Goal: Task Accomplishment & Management: Use online tool/utility

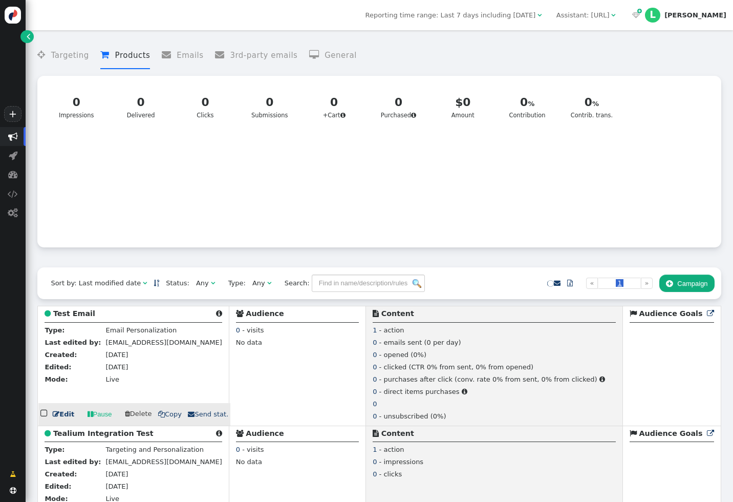
scroll to position [131, 0]
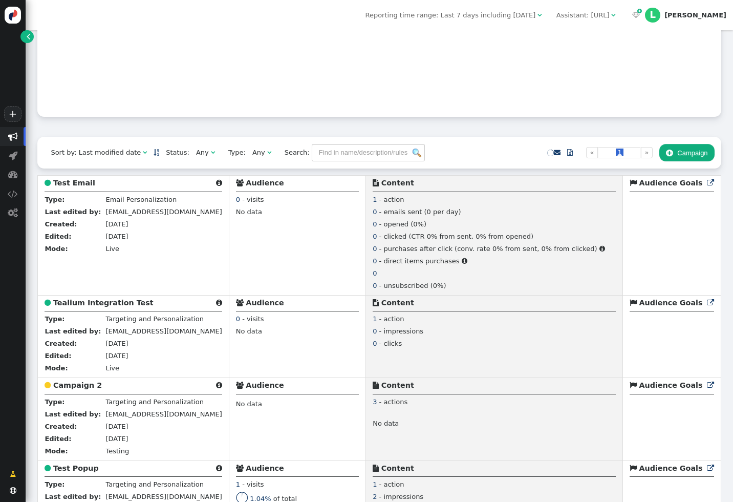
click at [688, 159] on button " Campaign" at bounding box center [686, 152] width 55 height 17
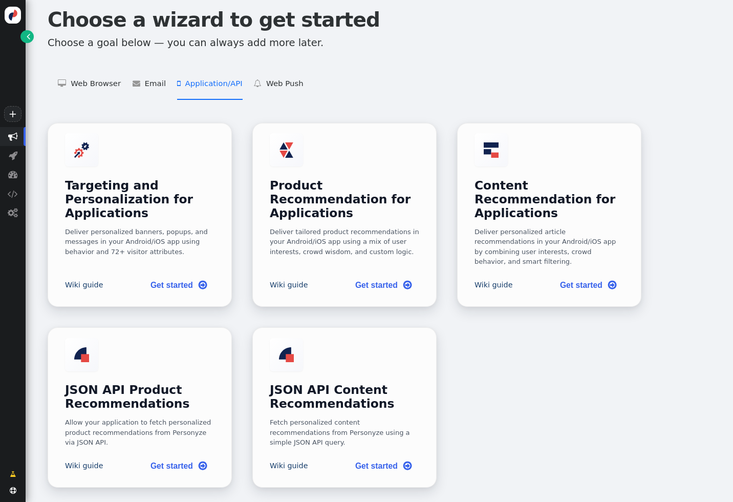
click at [197, 81] on li " Application/API   Targeting and Personalization for Applications    Product …" at bounding box center [209, 84] width 65 height 32
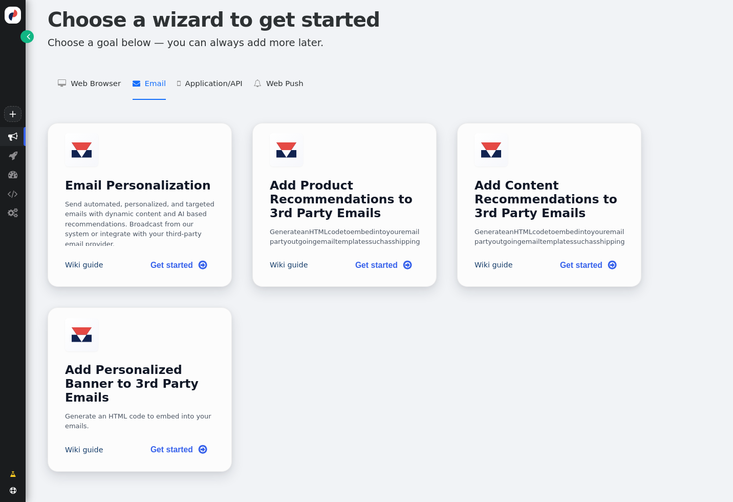
click at [140, 81] on span "" at bounding box center [139, 83] width 12 height 8
click at [178, 274] on link "Get started " at bounding box center [178, 263] width 73 height 21
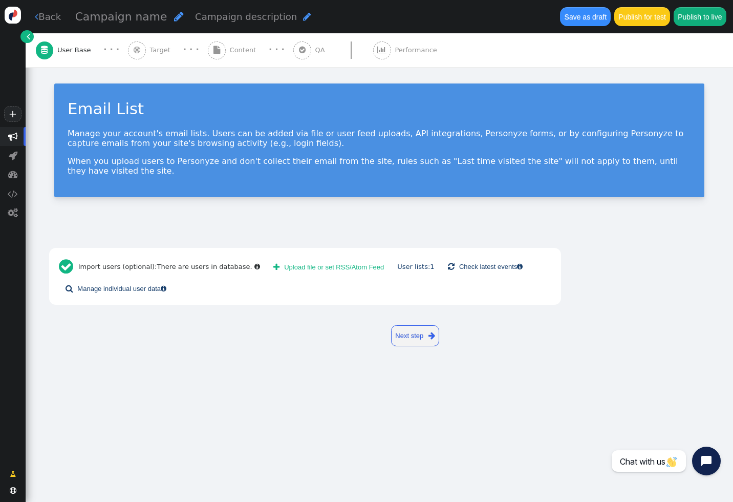
click at [230, 48] on span "Content" at bounding box center [245, 50] width 31 height 10
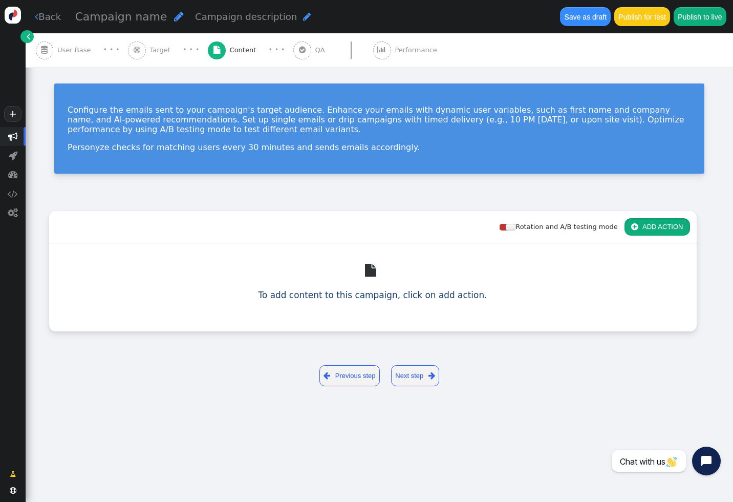
click at [645, 222] on button " ADD ACTION" at bounding box center [657, 226] width 66 height 17
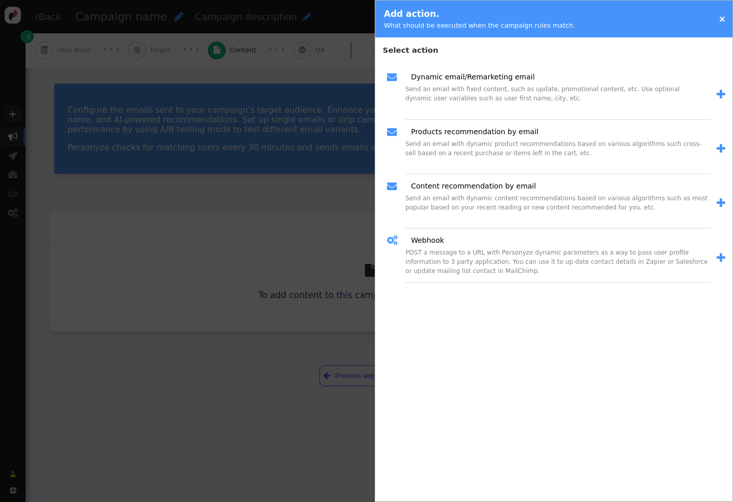
click at [721, 261] on span "" at bounding box center [721, 257] width 9 height 11
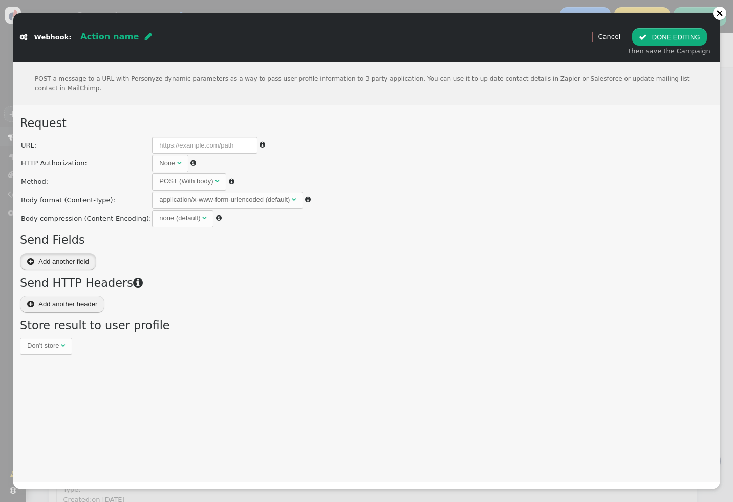
click at [58, 259] on button " Add another field" at bounding box center [58, 261] width 76 height 17
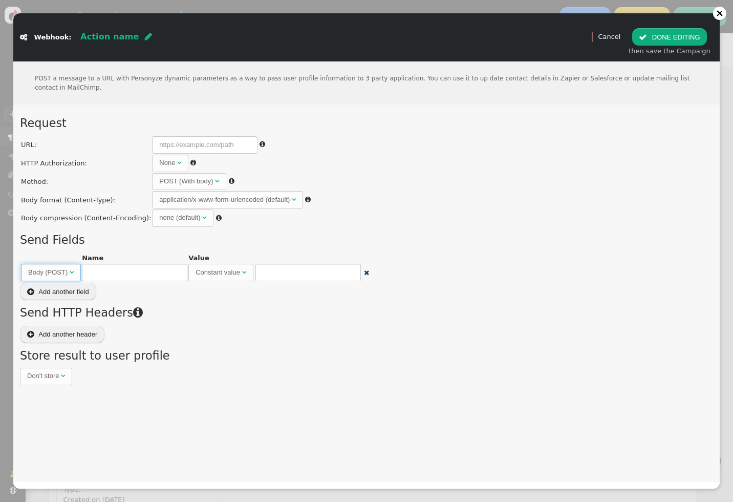
click at [72, 271] on span "" at bounding box center [72, 272] width 4 height 7
click at [110, 271] on input "text" at bounding box center [134, 272] width 105 height 17
click at [132, 272] on input "text" at bounding box center [134, 272] width 105 height 17
click at [156, 283] on div "Request URL:  HTTP Authorization: None   User: Password: Method: POST (With …" at bounding box center [366, 250] width 693 height 270
click at [135, 268] on input "text" at bounding box center [134, 272] width 105 height 17
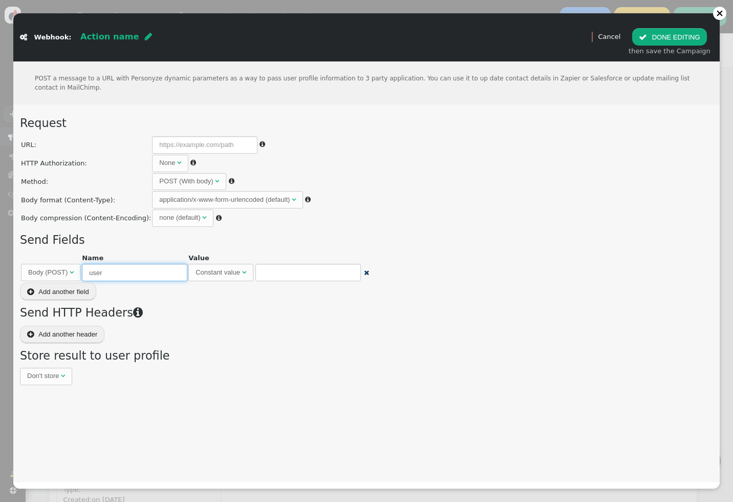
type input "user"
click at [234, 287] on div "Request URL:  HTTP Authorization: None   User: Password: Method: POST (With …" at bounding box center [366, 250] width 693 height 270
click at [284, 270] on input "text" at bounding box center [307, 272] width 105 height 17
click at [249, 270] on span "Constant value " at bounding box center [220, 272] width 65 height 17
click at [274, 278] on span "Birthday " at bounding box center [267, 272] width 45 height 17
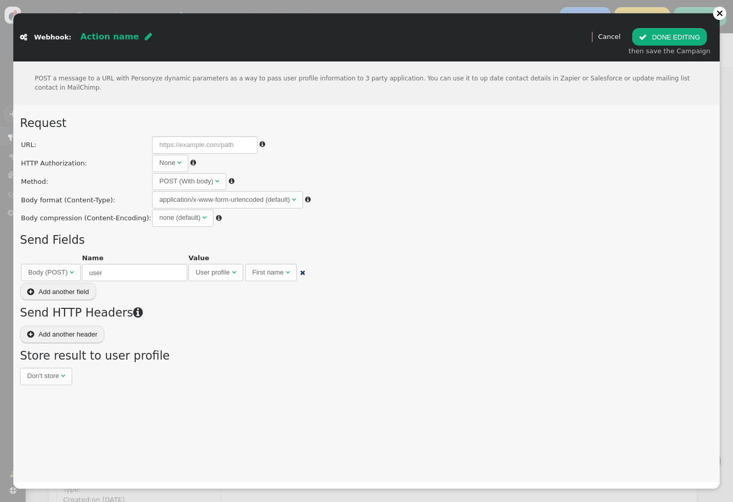
click at [214, 315] on h3 "Send HTTP Headers " at bounding box center [366, 312] width 693 height 17
click at [66, 287] on button " Add another field" at bounding box center [58, 291] width 76 height 17
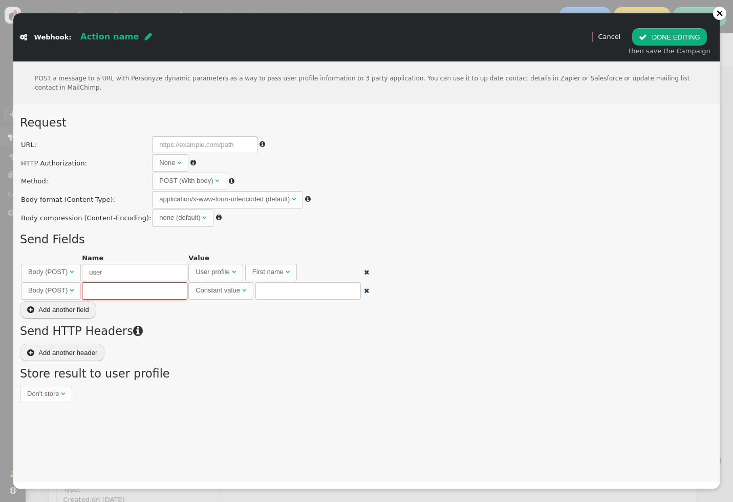
click at [132, 290] on input "text" at bounding box center [134, 290] width 105 height 17
type input "message"
click at [284, 293] on input "text" at bounding box center [307, 290] width 105 height 17
type input "L"
type input "Hello {{first_name}}"
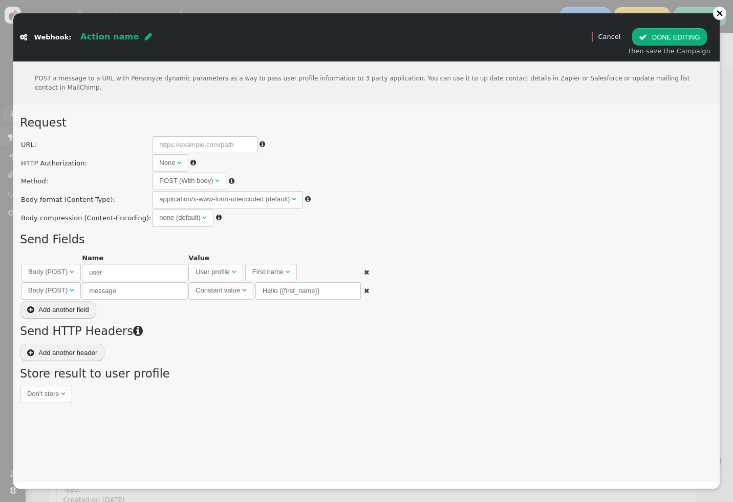
click at [354, 332] on h3 "Send HTTP Headers " at bounding box center [366, 330] width 693 height 17
click at [118, 289] on input "message" at bounding box center [134, 290] width 105 height 17
type input "message_template"
click at [320, 290] on input "Hello {{first_name}}" at bounding box center [307, 290] width 105 height 17
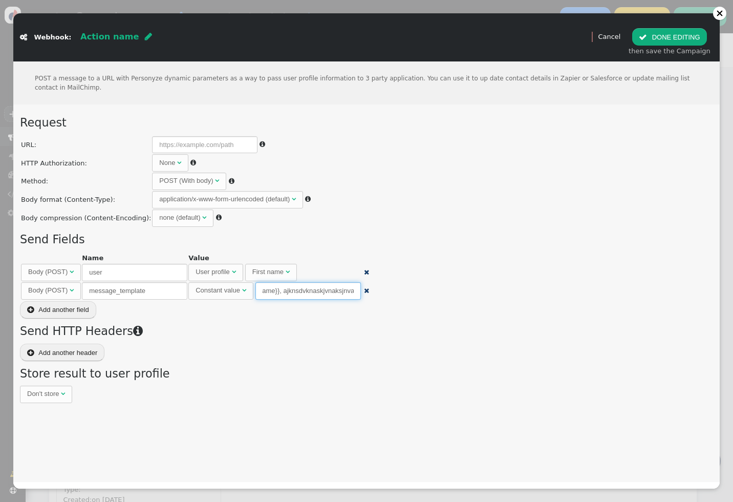
type input "Hello {{first_name}}, ajknsdvknaskjvnaksjnvajk"
click at [142, 272] on input "user" at bounding box center [134, 272] width 105 height 17
click at [283, 284] on input "text" at bounding box center [307, 290] width 105 height 17
type input "f"
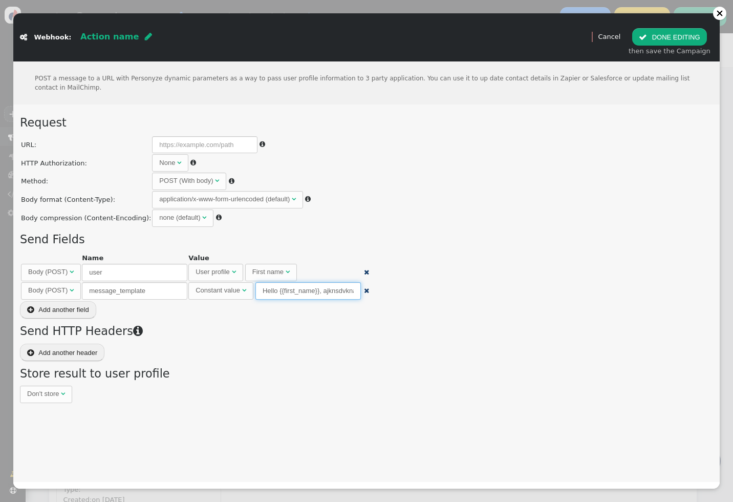
click at [324, 294] on input "Hello {{first_name}}, ajknsdvknaskjvnaksjnvajk" at bounding box center [307, 290] width 105 height 17
type input "Hello {{first_name}}, ajknsdvknaskjvnaksjnvajk"
click at [112, 267] on input "user" at bounding box center [134, 272] width 105 height 17
type input "first_name"
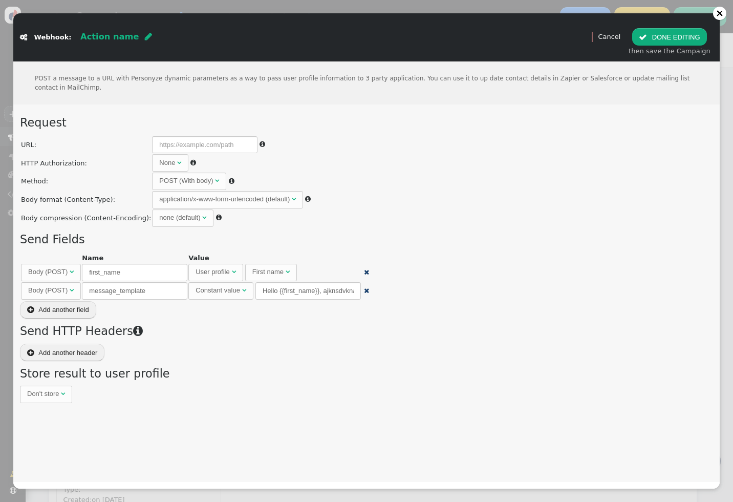
click at [299, 331] on h3 "Send HTTP Headers " at bounding box center [366, 330] width 693 height 17
click at [128, 289] on input "message_template" at bounding box center [134, 290] width 105 height 17
click at [139, 288] on input "message_template" at bounding box center [134, 290] width 105 height 17
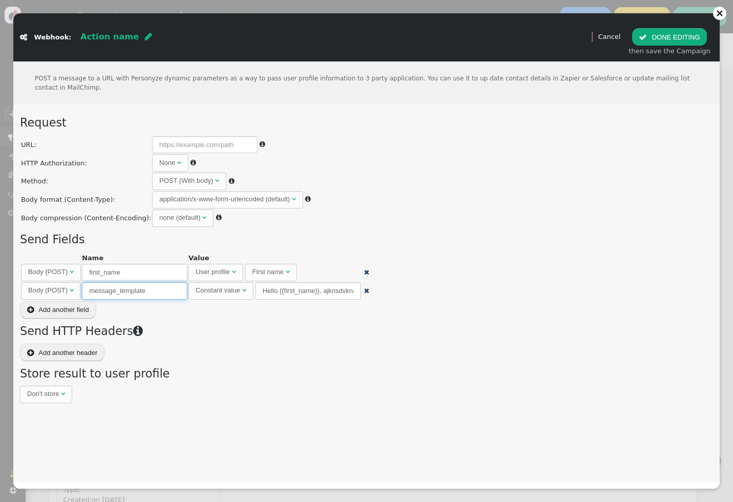
click at [152, 289] on input "message_template" at bounding box center [134, 290] width 105 height 17
drag, startPoint x: 161, startPoint y: 291, endPoint x: 115, endPoint y: 291, distance: 45.6
click at [115, 291] on input "message_template" at bounding box center [134, 290] width 105 height 17
click at [208, 306] on div "Request URL:  HTTP Authorization: None   User: Password: Method: POST (With …" at bounding box center [366, 258] width 693 height 289
click at [142, 288] on input "message_template" at bounding box center [134, 290] width 105 height 17
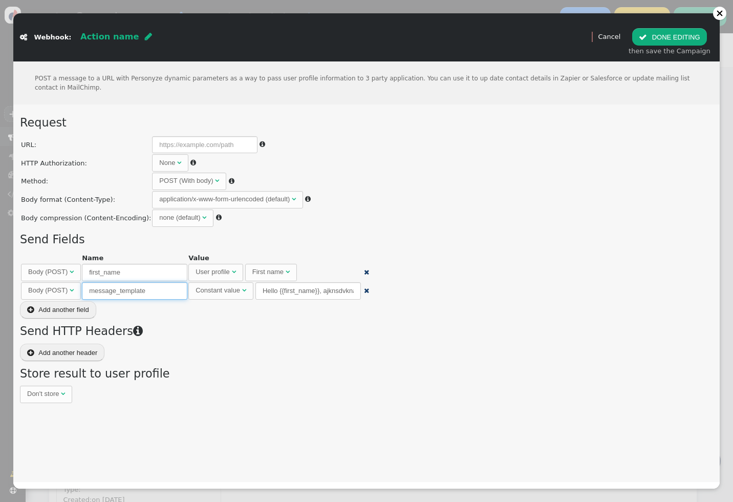
click at [147, 289] on input "message_template" at bounding box center [134, 290] width 105 height 17
click at [141, 272] on input "first_name" at bounding box center [134, 272] width 105 height 17
click at [332, 358] on div "Request URL:  HTTP Authorization: None   User: Password: Method: POST (With …" at bounding box center [366, 258] width 693 height 289
click at [116, 273] on input "first_name" at bounding box center [134, 272] width 105 height 17
click at [136, 292] on input "message" at bounding box center [134, 290] width 105 height 17
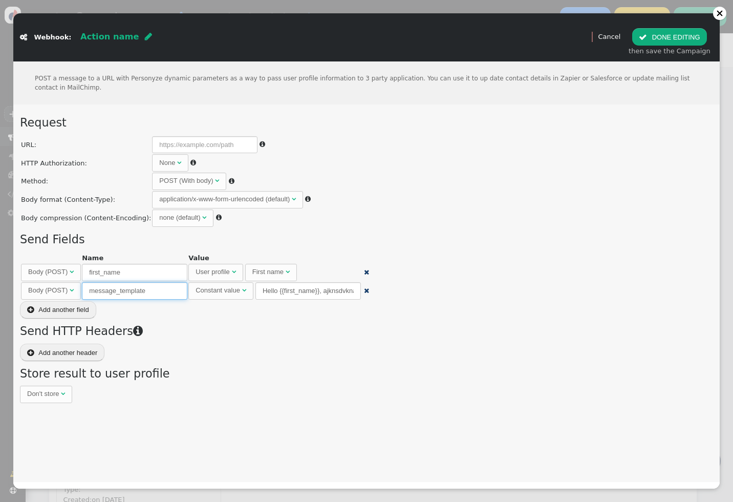
type input "message_template"
click at [249, 317] on div "Request URL:  HTTP Authorization: None   User: Password: Method: POST (With …" at bounding box center [366, 258] width 693 height 289
drag, startPoint x: 263, startPoint y: 290, endPoint x: 373, endPoint y: 294, distance: 110.1
click at [373, 294] on div "Request URL:  HTTP Authorization: None   User: Password: Method: POST (With …" at bounding box center [366, 258] width 693 height 289
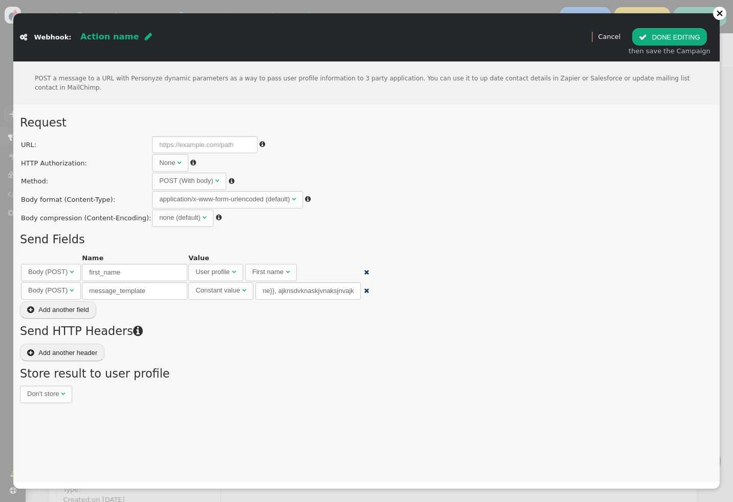
click at [313, 305] on div "Request URL:  HTTP Authorization: None   User: Password: Method: POST (With …" at bounding box center [366, 258] width 693 height 289
drag, startPoint x: 279, startPoint y: 292, endPoint x: 319, endPoint y: 292, distance: 40.4
click at [319, 292] on input "Hello {{first_name}}, ajknsdvknaskjvnaksjnvajk" at bounding box center [307, 290] width 105 height 17
click at [312, 307] on div "Request URL:  HTTP Authorization: None   User: Password: Method: POST (With …" at bounding box center [366, 258] width 693 height 289
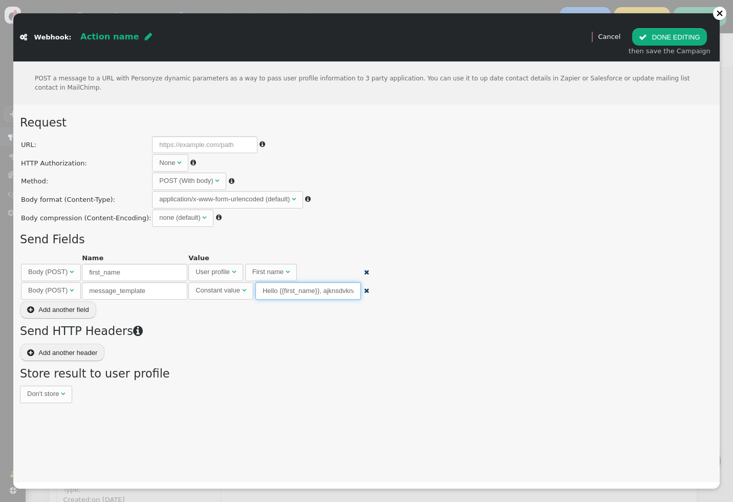
click at [300, 293] on input "Hello {{first_name}}, ajknsdvknaskjvnaksjnvajk" at bounding box center [307, 290] width 105 height 17
click at [113, 269] on input "first_name" at bounding box center [134, 272] width 105 height 17
click at [262, 240] on h3 "Send Fields" at bounding box center [366, 239] width 693 height 17
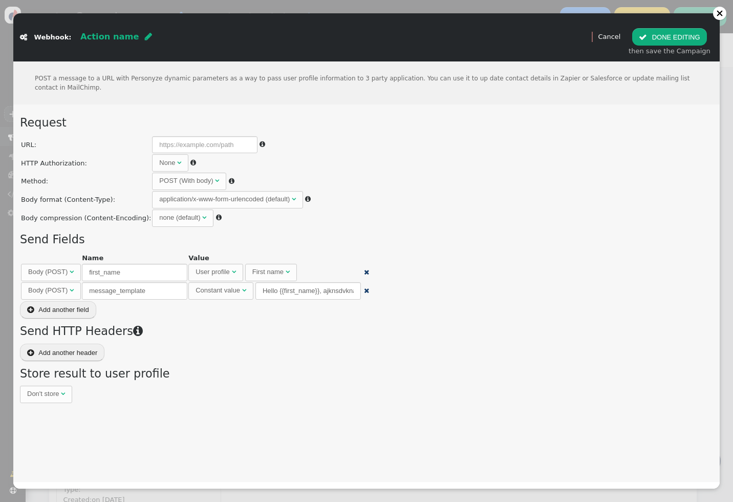
click at [140, 10] on div " Webhook: Action name  (Nothing)   Preview Cancel  DONE EDITING then save …" at bounding box center [366, 251] width 733 height 502
click at [614, 34] on link "Cancel" at bounding box center [609, 37] width 23 height 8
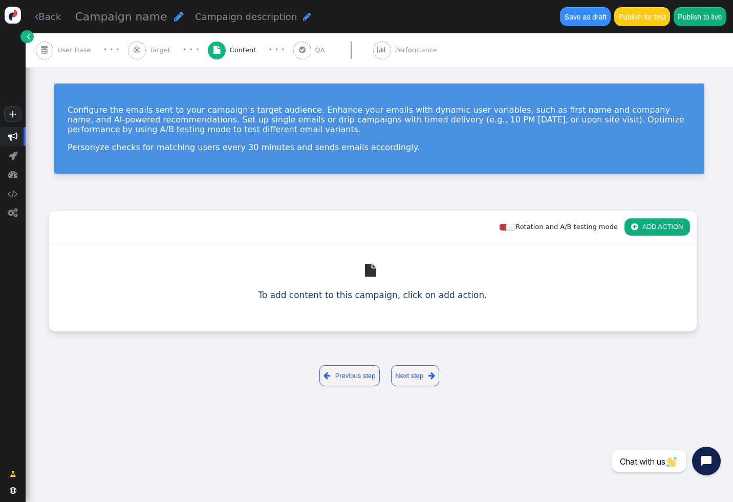
click at [641, 235] on div " ADD ACTION" at bounding box center [657, 227] width 66 height 18
click at [654, 230] on button " ADD ACTION" at bounding box center [657, 226] width 66 height 17
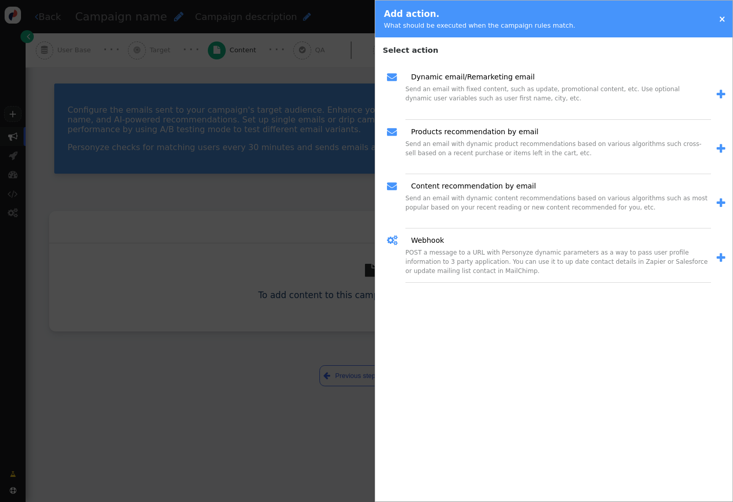
click at [536, 248] on div "POST a message to a URL with Personyze dynamic parameters as a way to pass user…" at bounding box center [558, 265] width 306 height 35
click at [719, 254] on span "" at bounding box center [721, 257] width 9 height 11
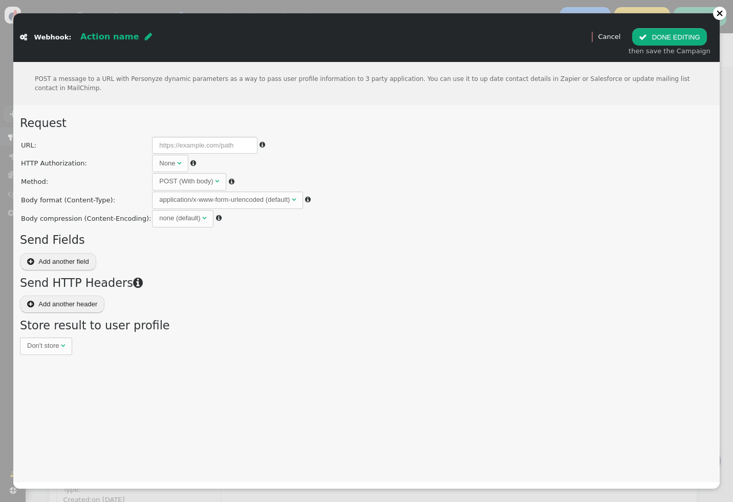
click at [208, 155] on td "None  " at bounding box center [231, 163] width 159 height 17
click at [208, 143] on input "text" at bounding box center [204, 145] width 105 height 17
type input "[DOMAIN_NAME][URL]"
click at [52, 259] on button " Add another field" at bounding box center [58, 261] width 76 height 17
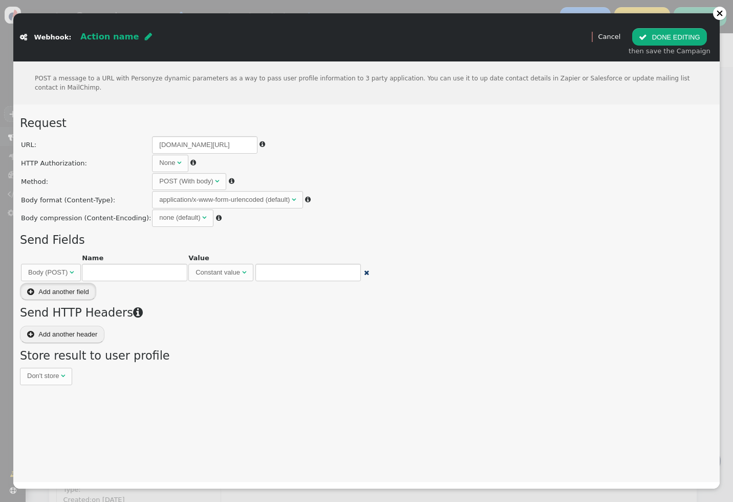
click at [61, 287] on button " Add another field" at bounding box center [58, 291] width 76 height 17
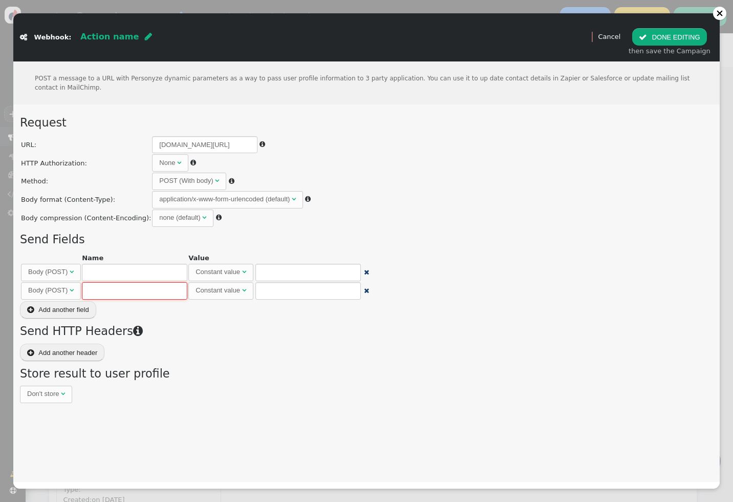
click at [123, 294] on input "text" at bounding box center [134, 290] width 105 height 17
type input "message_template"
click at [128, 276] on input "text" at bounding box center [134, 272] width 105 height 17
type input "first_name"
click at [722, 14] on div at bounding box center [719, 13] width 7 height 7
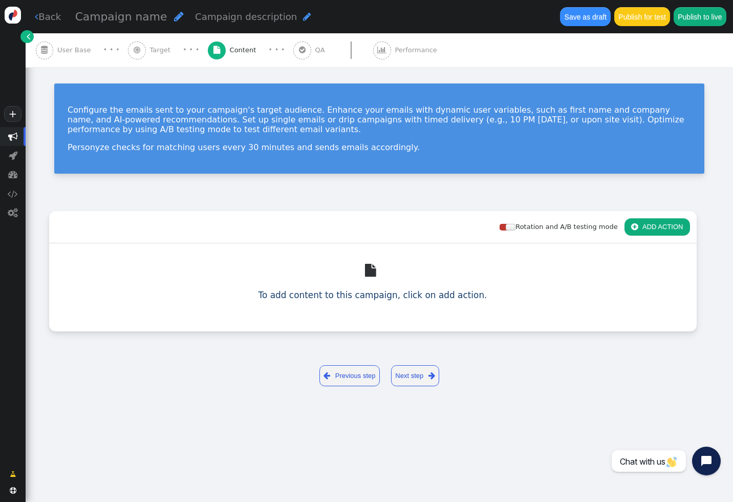
click at [47, 17] on link " Back" at bounding box center [48, 17] width 26 height 14
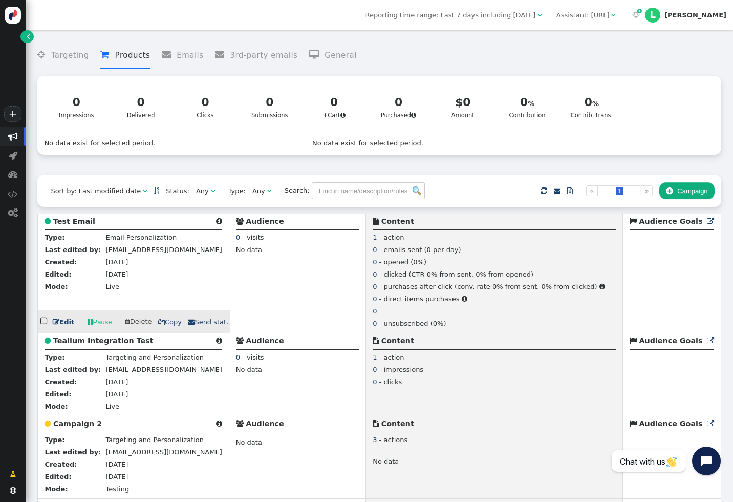
click at [57, 325] on span "" at bounding box center [56, 321] width 7 height 7
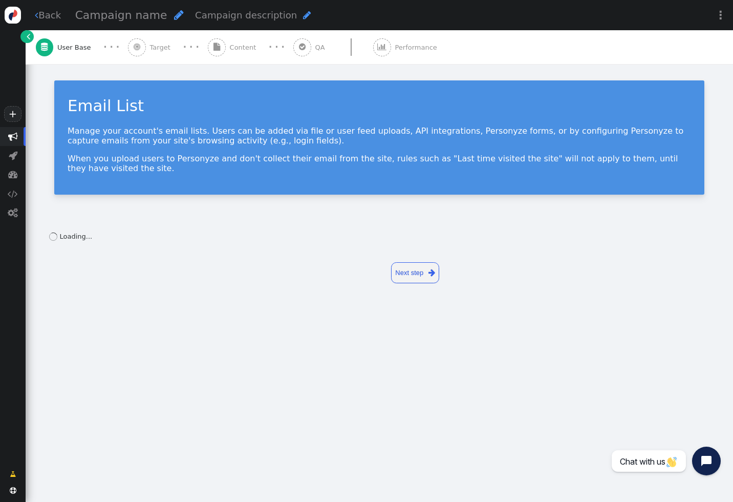
click at [315, 49] on span "QA" at bounding box center [322, 47] width 14 height 10
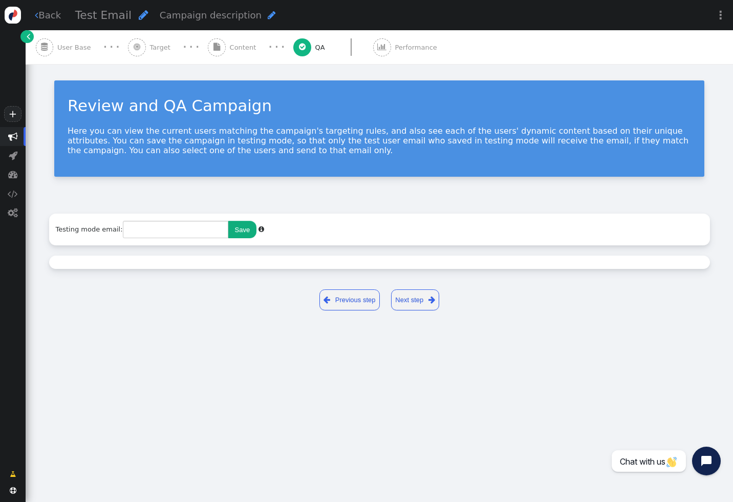
type input "[EMAIL_ADDRESS][DOMAIN_NAME]"
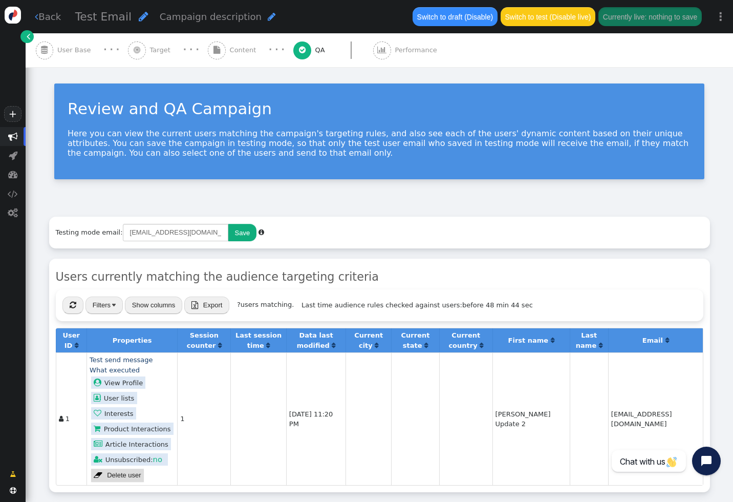
click at [382, 53] on div " Performance" at bounding box center [407, 50] width 68 height 34
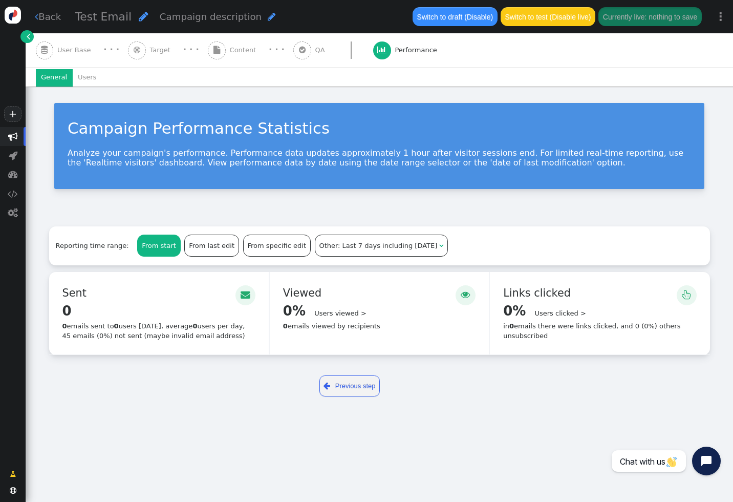
click at [230, 48] on span "Content" at bounding box center [245, 50] width 31 height 10
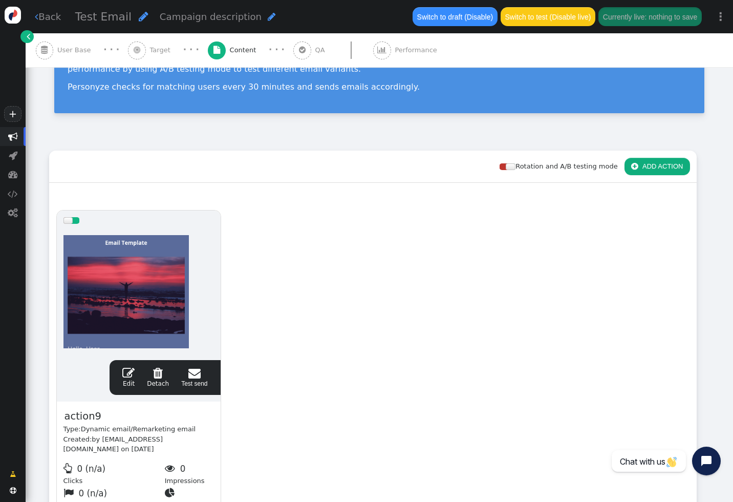
scroll to position [159, 0]
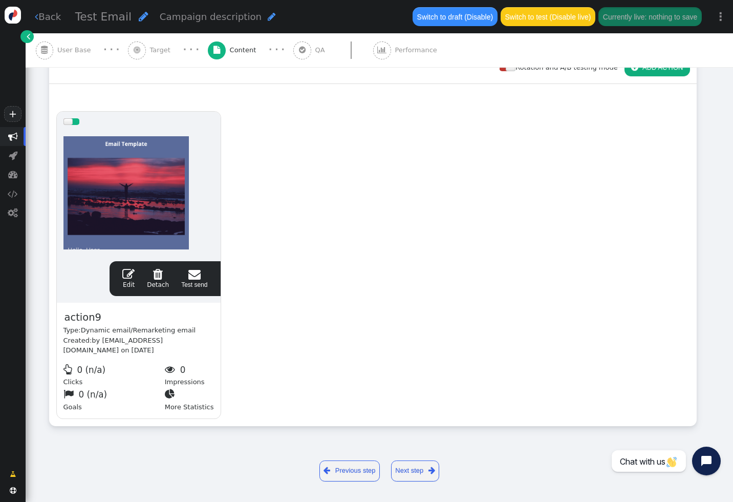
click at [125, 271] on span "" at bounding box center [128, 274] width 12 height 12
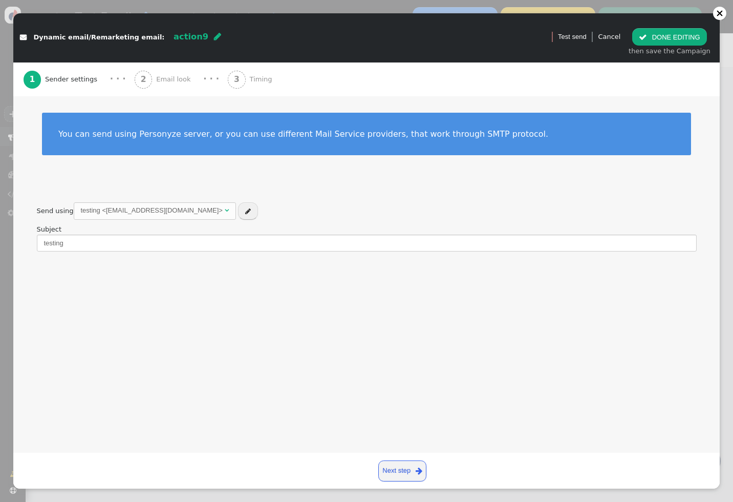
click at [250, 79] on span "Timing" at bounding box center [263, 79] width 27 height 10
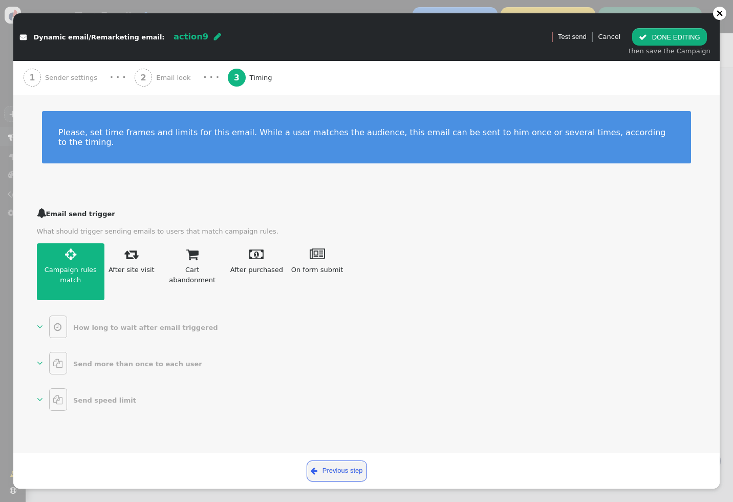
click at [41, 358] on span "" at bounding box center [40, 363] width 6 height 10
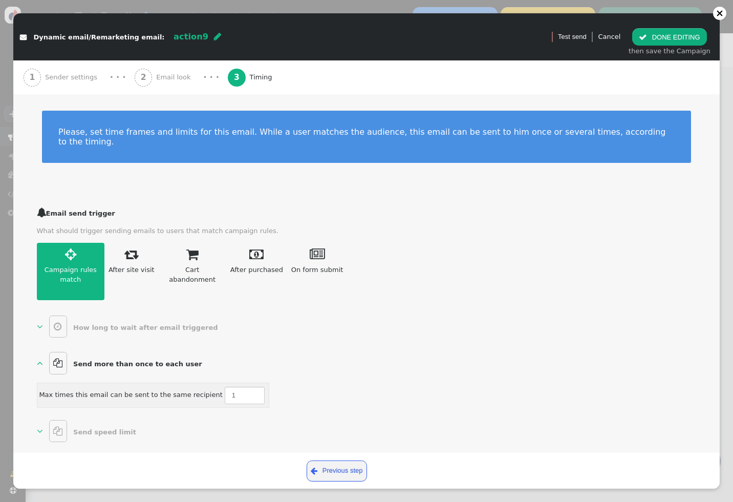
click at [38, 426] on span "" at bounding box center [40, 431] width 6 height 10
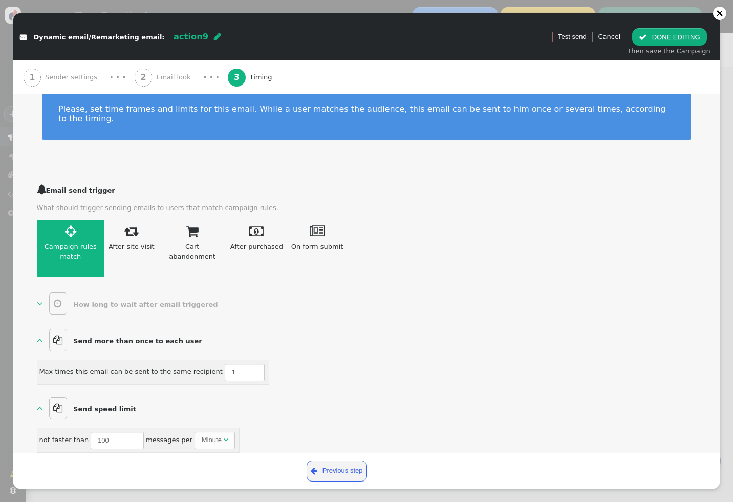
click at [44, 295] on link "  How long to wait after email triggered " at bounding box center [129, 303] width 185 height 23
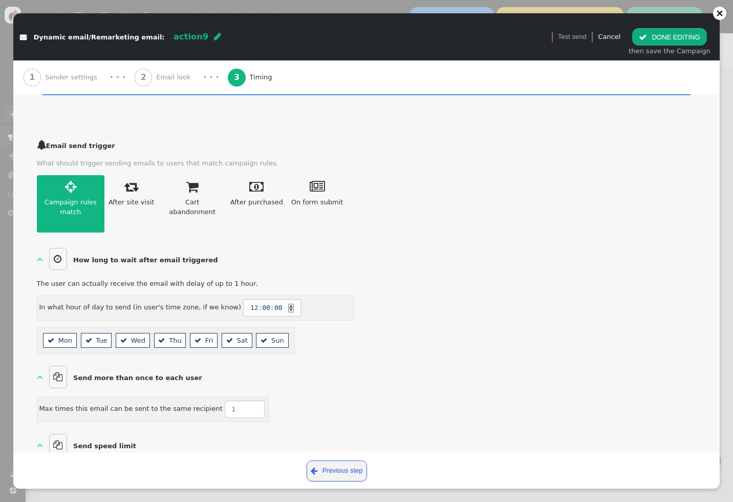
scroll to position [70, 0]
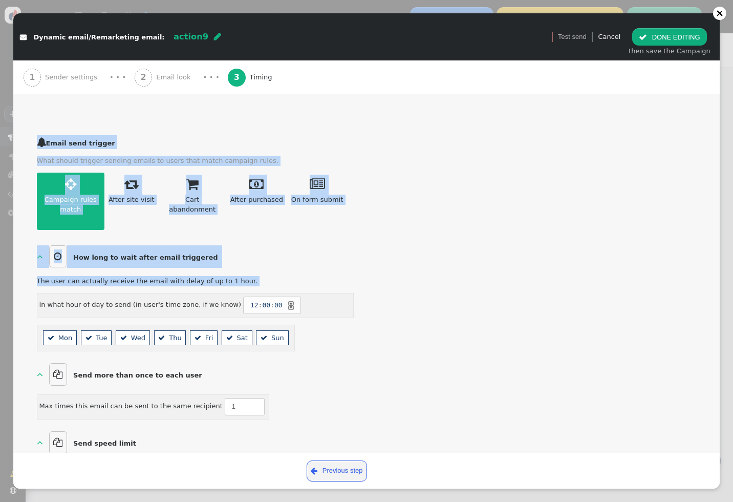
drag, startPoint x: 36, startPoint y: 273, endPoint x: 192, endPoint y: 278, distance: 156.2
click at [192, 278] on div " Email send trigger What should trigger sending emails to users that match cam…" at bounding box center [366, 309] width 706 height 375
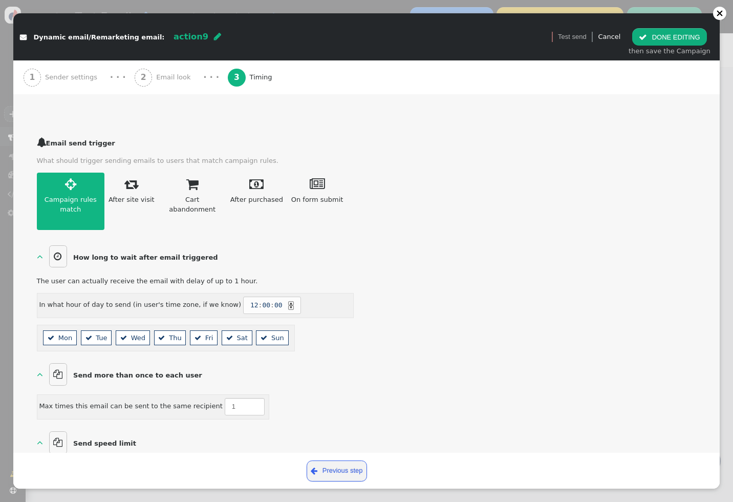
click at [212, 276] on div "The user can actually receive the email with delay of up to 1 hour." at bounding box center [195, 281] width 317 height 10
drag, startPoint x: 242, startPoint y: 274, endPoint x: 40, endPoint y: 269, distance: 202.2
click at [40, 276] on div "The user can actually receive the email with delay of up to 1 hour." at bounding box center [195, 281] width 317 height 10
drag, startPoint x: 38, startPoint y: 296, endPoint x: 225, endPoint y: 297, distance: 186.8
click at [225, 297] on div "In what hour of day to send (in user's time zone, if we know) 12 : 00 : 00 ▲ ▼" at bounding box center [195, 305] width 317 height 25
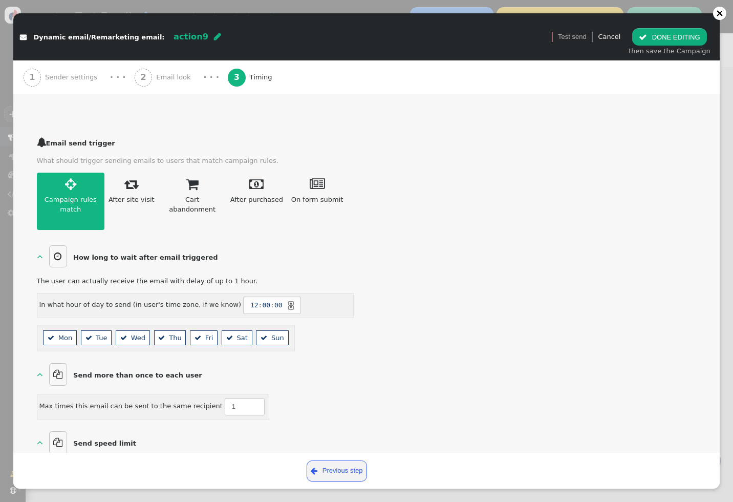
click at [250, 300] on span "12" at bounding box center [254, 305] width 8 height 10
click at [315, 276] on div "The user can actually receive the email with delay of up to 1 hour." at bounding box center [195, 281] width 317 height 10
click at [68, 330] on li " Mon" at bounding box center [60, 337] width 34 height 15
click at [106, 330] on li " Tue" at bounding box center [96, 337] width 31 height 15
click at [66, 330] on li " Mon" at bounding box center [60, 337] width 34 height 15
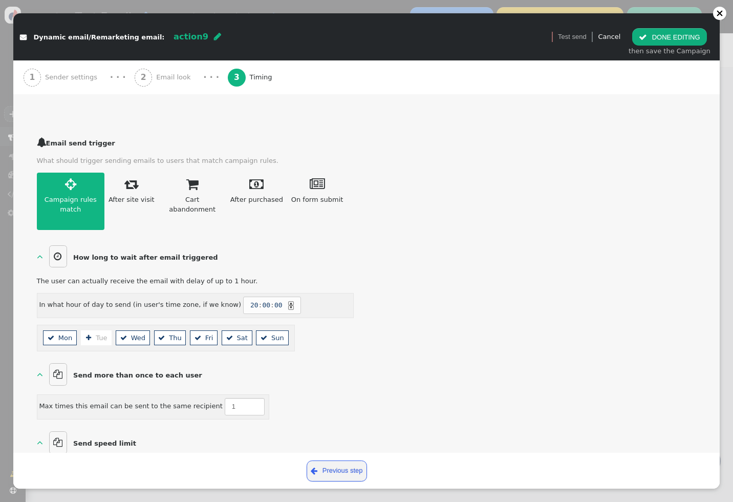
click at [91, 333] on b "" at bounding box center [90, 338] width 11 height 10
click at [231, 333] on b "" at bounding box center [231, 338] width 11 height 10
click at [264, 334] on span "" at bounding box center [264, 337] width 7 height 7
click at [65, 330] on li " Mon" at bounding box center [60, 337] width 34 height 15
click at [94, 333] on b "" at bounding box center [90, 338] width 11 height 10
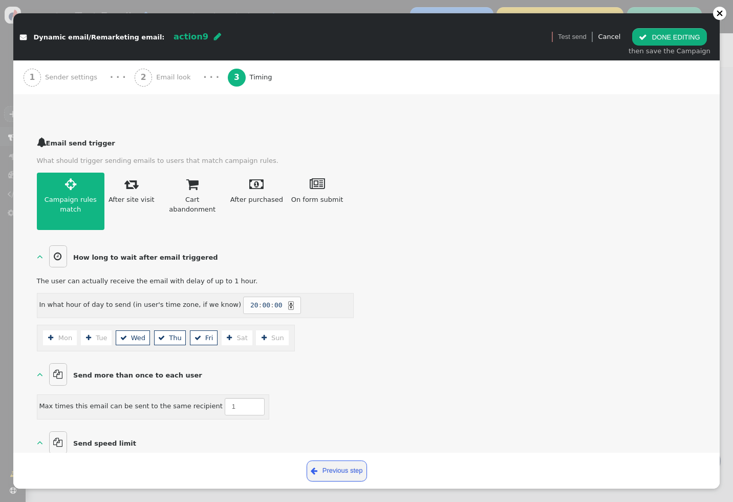
click at [135, 330] on li " Wed" at bounding box center [133, 337] width 34 height 15
click at [179, 330] on li " Thu" at bounding box center [170, 337] width 32 height 15
click at [205, 330] on li " Fri" at bounding box center [204, 337] width 28 height 15
click at [40, 251] on span "" at bounding box center [40, 256] width 6 height 10
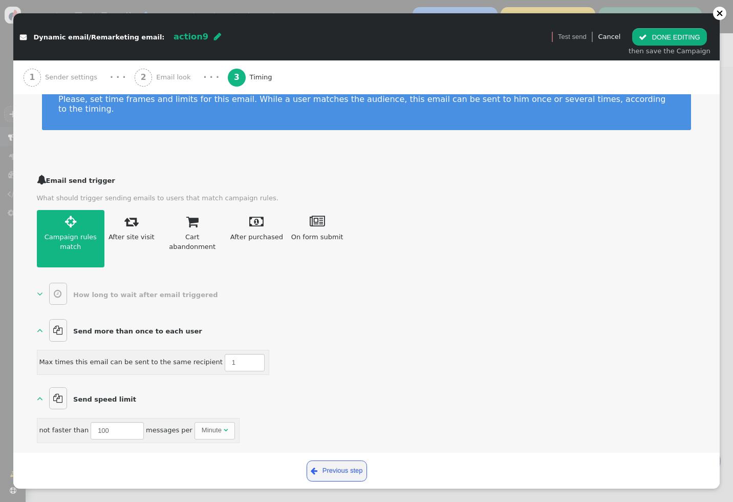
scroll to position [23, 0]
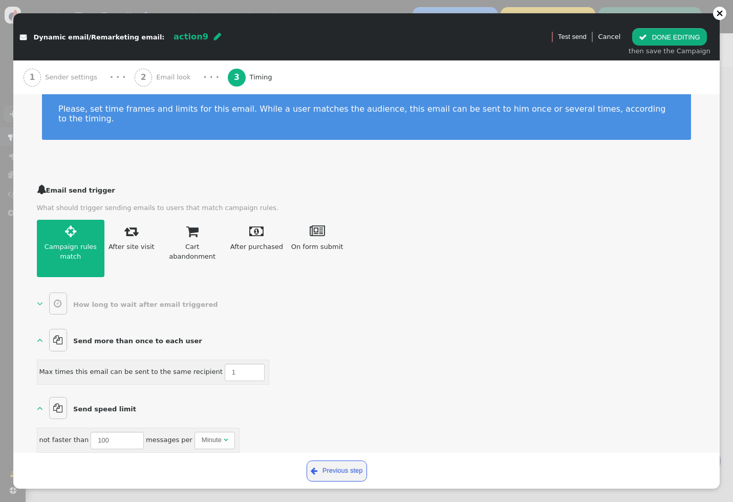
click at [40, 298] on span "" at bounding box center [40, 303] width 6 height 10
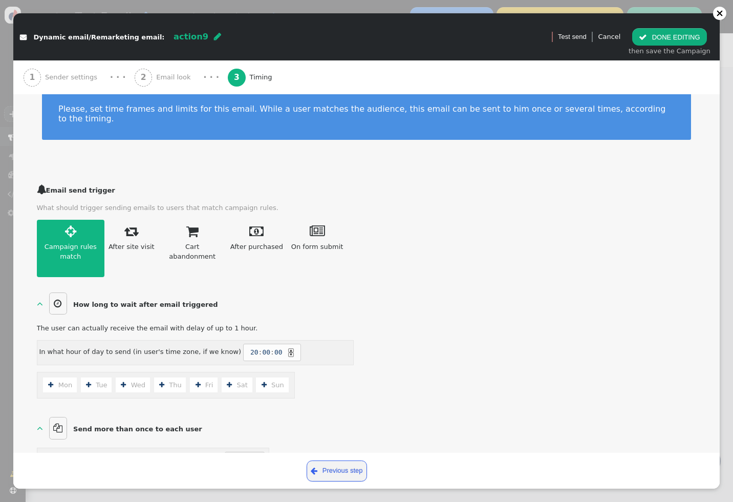
scroll to position [70, 0]
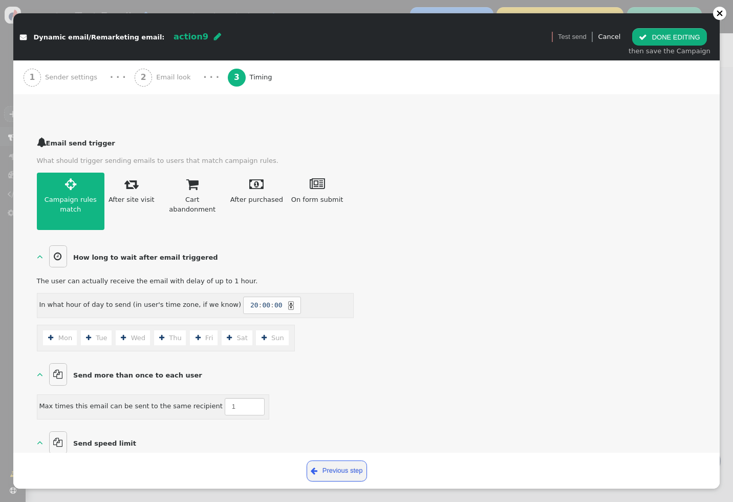
click at [41, 251] on span "" at bounding box center [40, 256] width 6 height 10
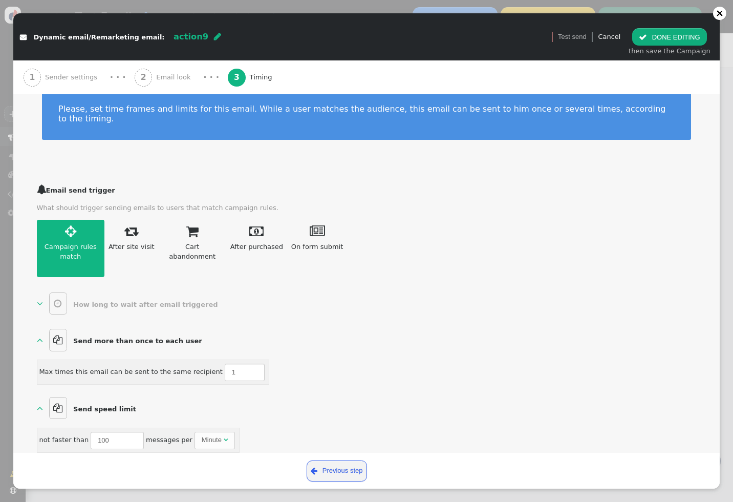
scroll to position [23, 0]
type input "2"
click at [241, 363] on input "2" at bounding box center [245, 371] width 40 height 17
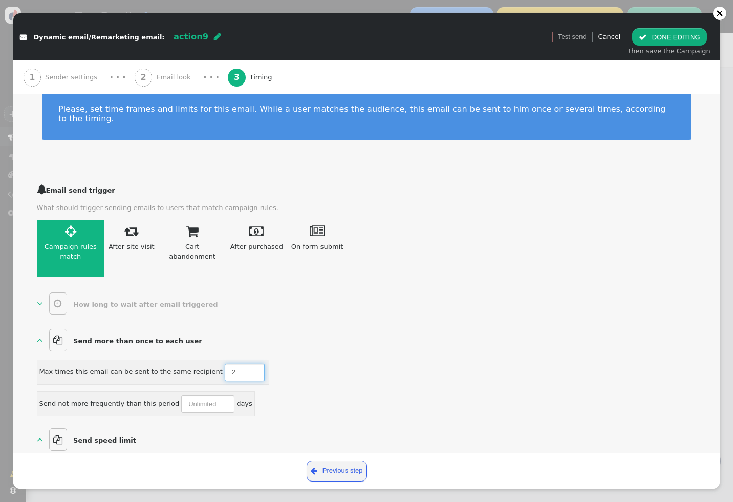
scroll to position [55, 0]
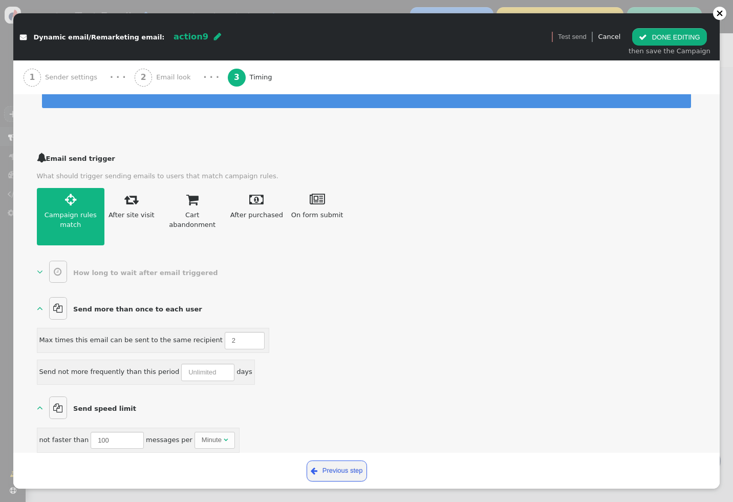
click at [276, 367] on div "Send not more frequently than this period days" at bounding box center [195, 371] width 317 height 25
click at [231, 332] on input "2" at bounding box center [245, 340] width 40 height 17
click at [113, 431] on input "100" at bounding box center [117, 439] width 53 height 17
type input "1"
click at [216, 435] on div "Minute" at bounding box center [212, 440] width 20 height 10
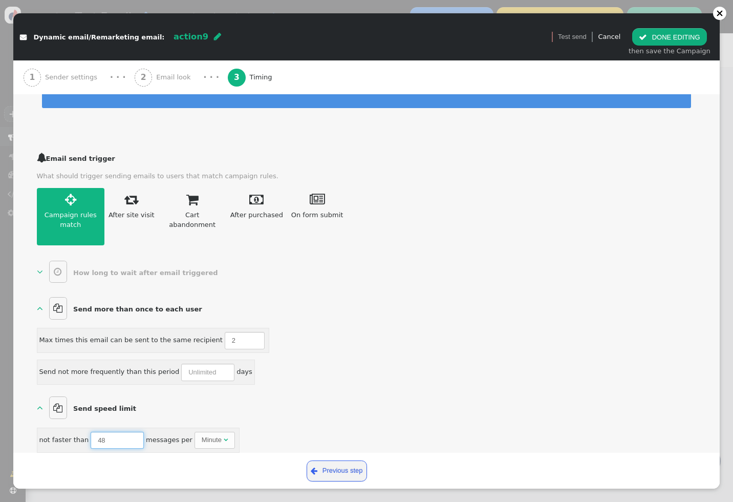
type input "48"
click at [323, 428] on div "not faster than 48 messages per Hour " at bounding box center [195, 439] width 317 height 25
click at [4, 163] on div " Dynamic email/Remarketing email: action9  Version 1 (testing+production)  …" at bounding box center [366, 251] width 733 height 502
click at [10, 159] on div " Dynamic email/Remarketing email: action9  Version 1 (testing+production)  …" at bounding box center [366, 251] width 733 height 502
click at [618, 39] on link "Cancel" at bounding box center [609, 37] width 23 height 8
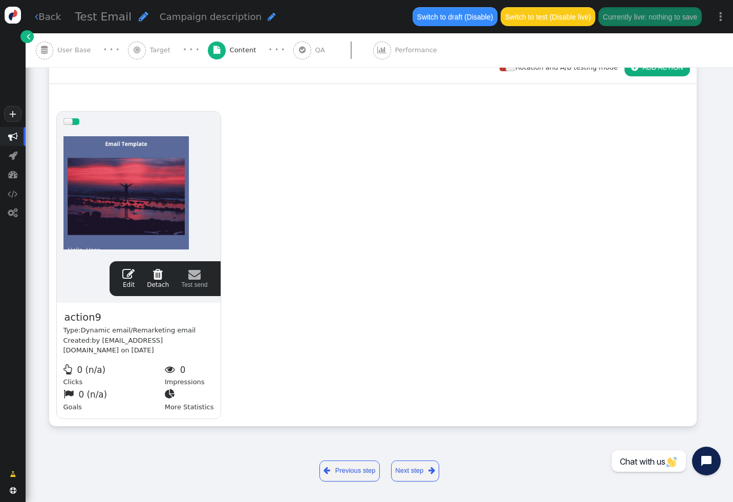
click at [60, 21] on link " Back" at bounding box center [48, 17] width 26 height 14
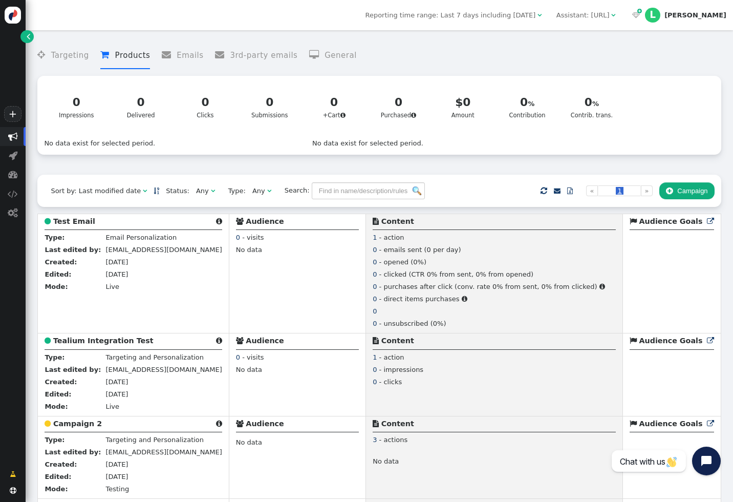
click at [669, 199] on button " Campaign" at bounding box center [686, 190] width 55 height 17
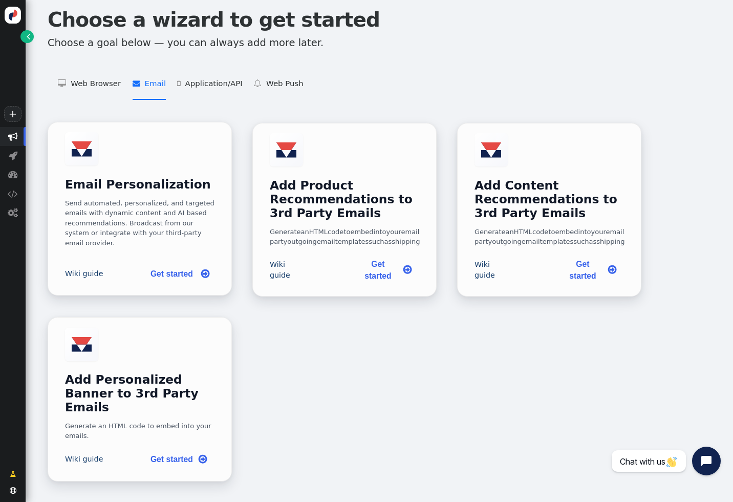
click at [176, 282] on link "Get started " at bounding box center [178, 273] width 73 height 21
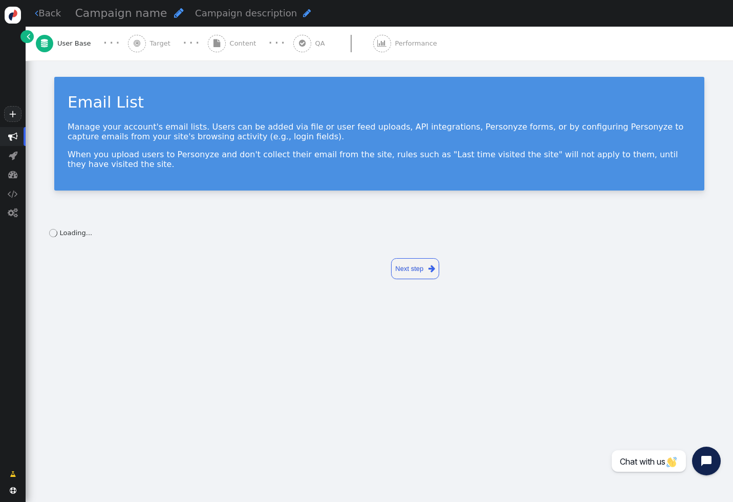
click at [233, 40] on span "Content" at bounding box center [245, 43] width 31 height 10
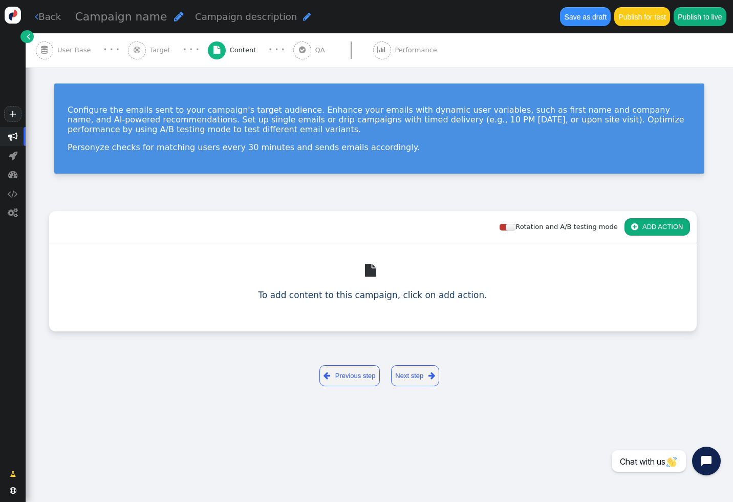
click at [659, 221] on button " ADD ACTION" at bounding box center [657, 226] width 66 height 17
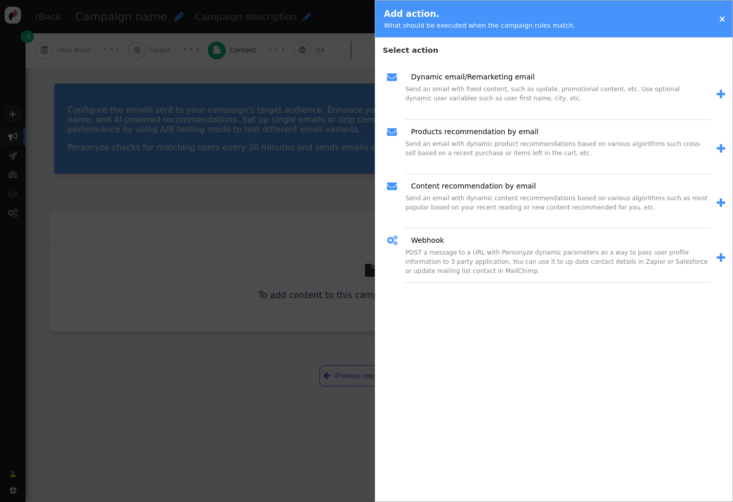
click at [720, 145] on span "" at bounding box center [721, 148] width 9 height 11
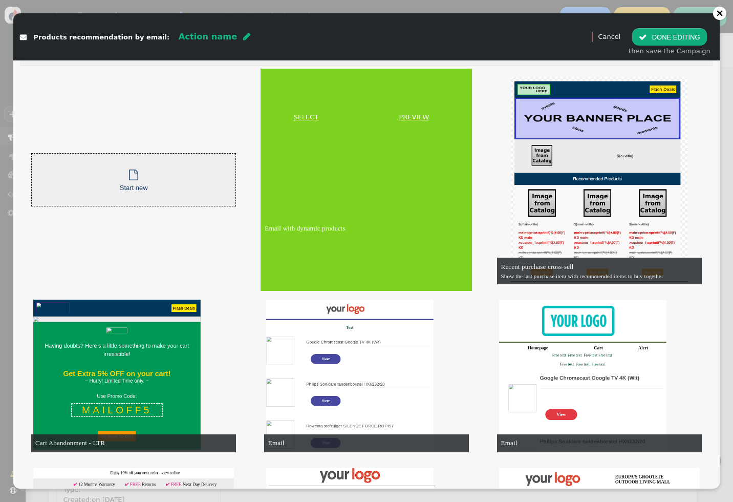
scroll to position [40, 0]
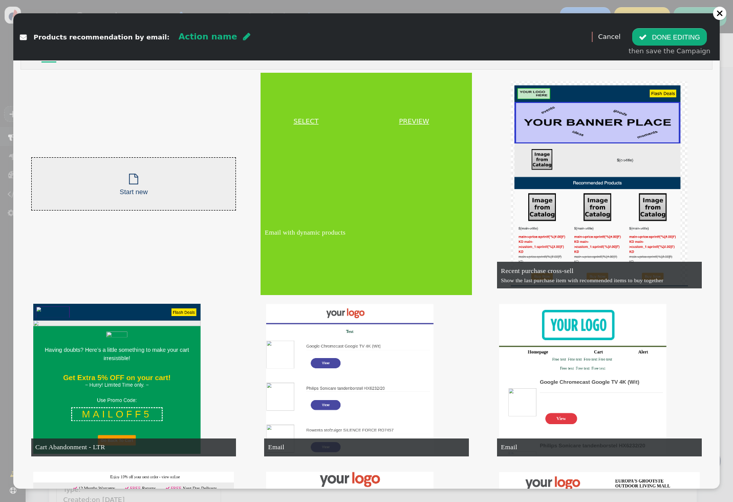
click at [306, 123] on link "SELECT" at bounding box center [306, 121] width 86 height 10
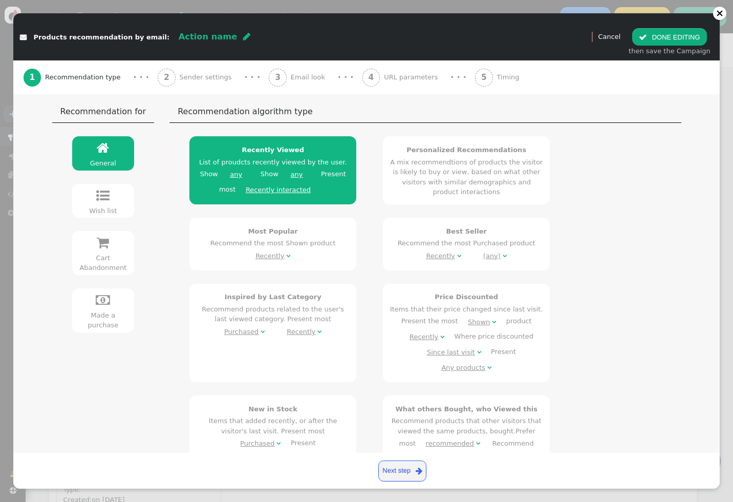
scroll to position [99, 0]
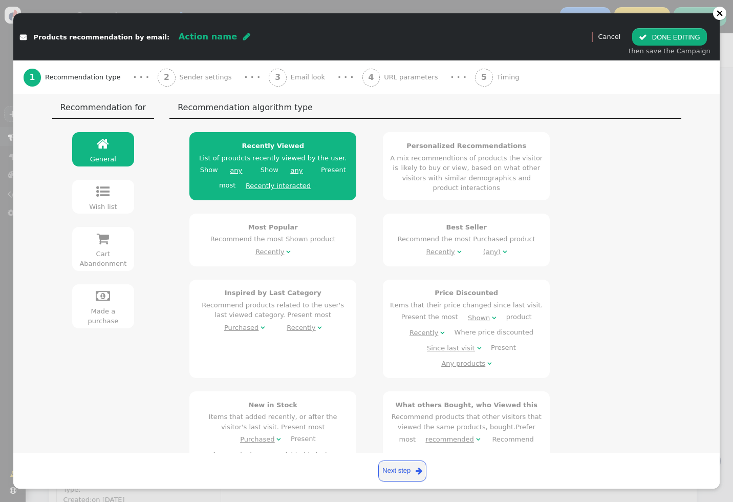
click at [106, 202] on div "Wish list" at bounding box center [103, 207] width 54 height 10
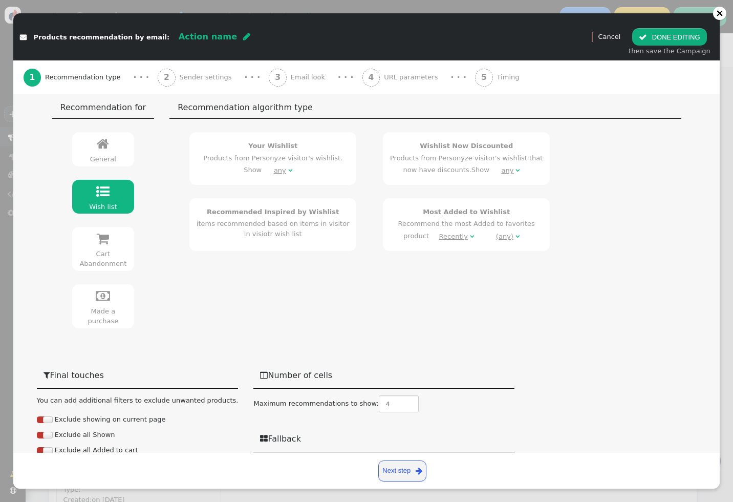
click at [502, 175] on div "any" at bounding box center [508, 170] width 12 height 10
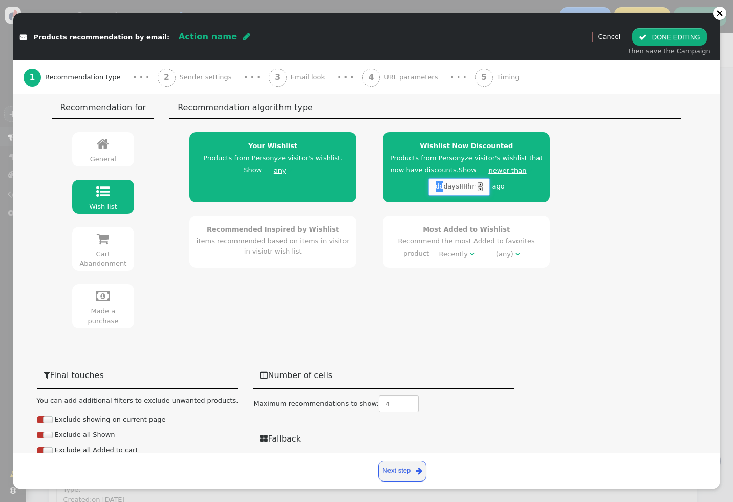
click at [436, 185] on span "dd" at bounding box center [440, 186] width 8 height 10
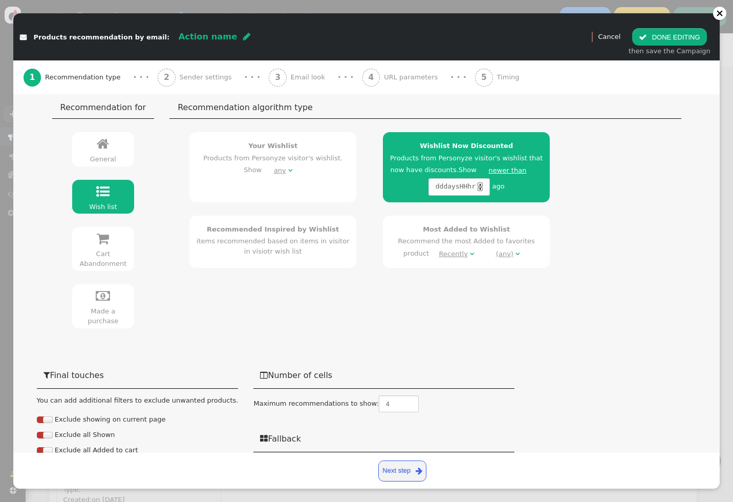
click at [436, 185] on span "dd" at bounding box center [440, 186] width 8 height 10
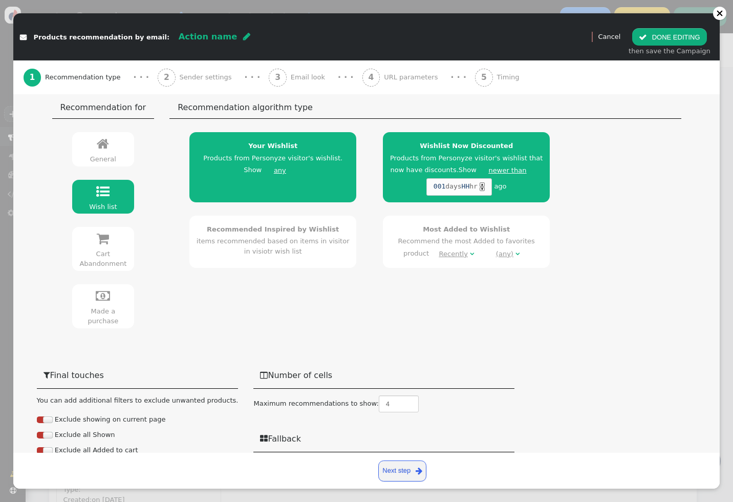
click at [569, 191] on div "Your Wishlist Products from Personyze visitor's wishlist. Show any  Wishlist N…" at bounding box center [425, 199] width 498 height 149
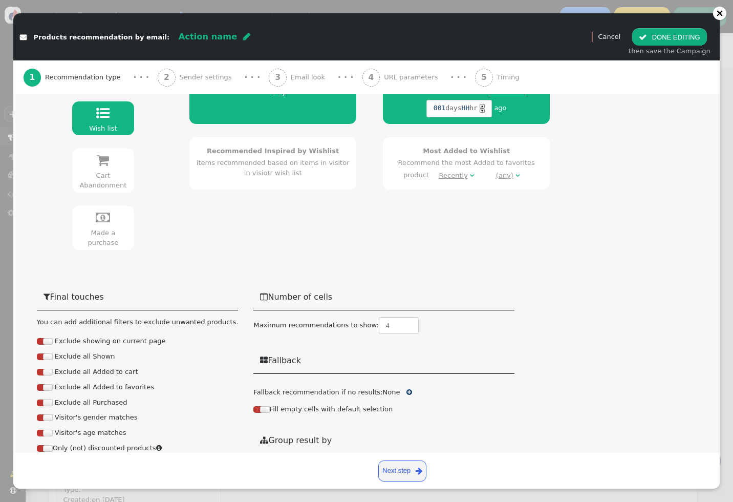
scroll to position [146, 0]
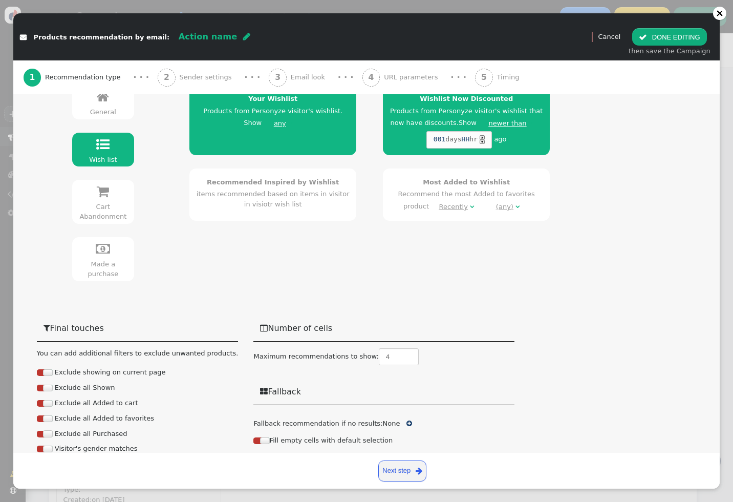
click at [475, 76] on div "5 Timing" at bounding box center [499, 77] width 48 height 34
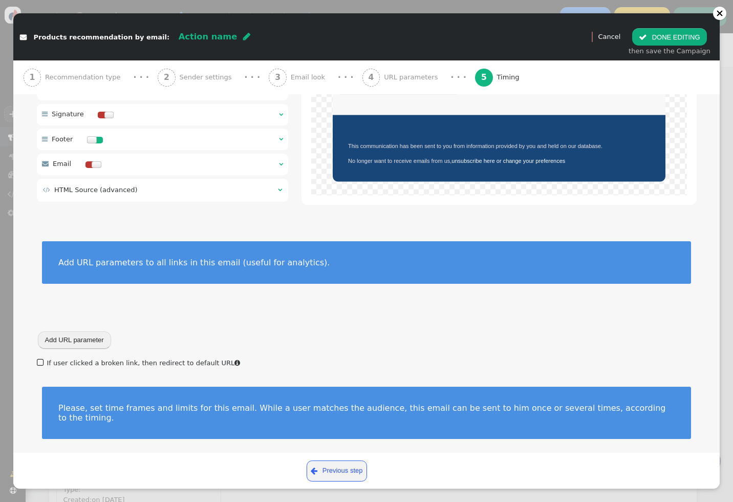
scroll to position [0, 0]
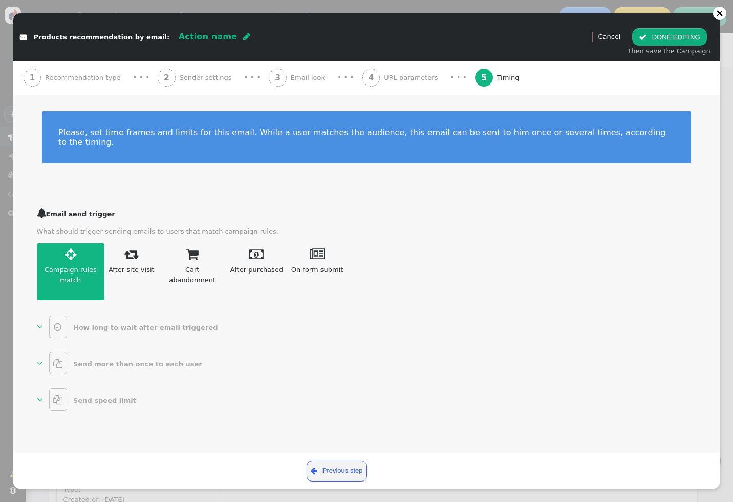
click at [47, 352] on link "  Send more than once to each user " at bounding box center [122, 363] width 170 height 23
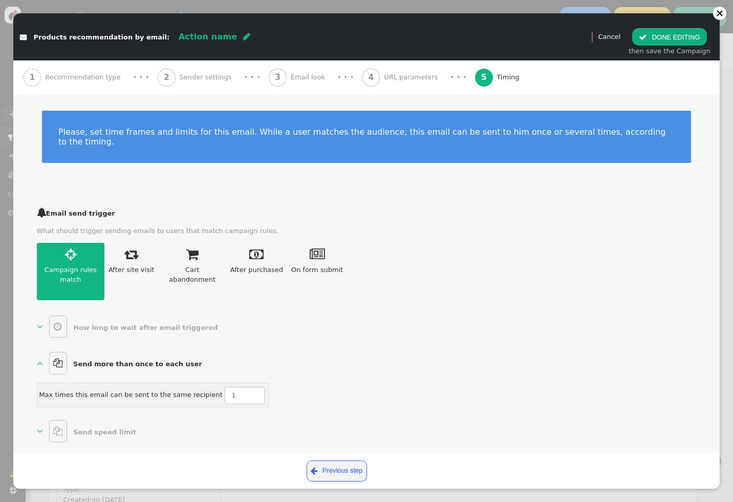
click at [45, 420] on link "  Send speed limit " at bounding box center [89, 431] width 104 height 23
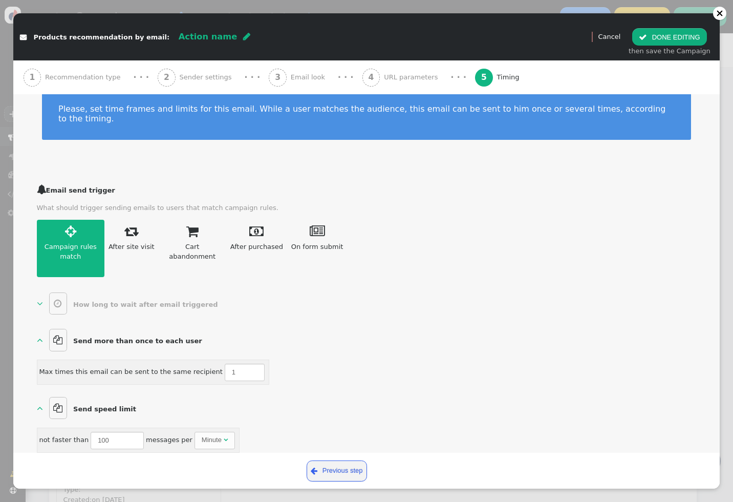
click at [41, 335] on span "" at bounding box center [40, 340] width 6 height 10
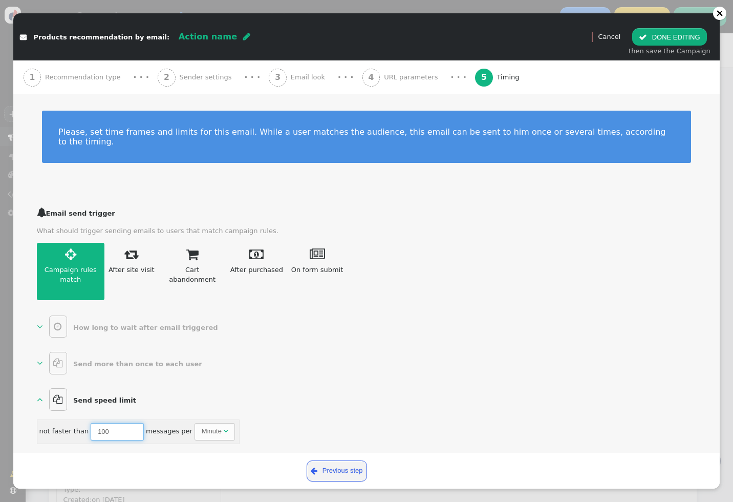
click at [100, 423] on input "100" at bounding box center [117, 431] width 53 height 17
type input "1"
click at [100, 423] on input "1" at bounding box center [117, 431] width 53 height 17
click at [209, 426] on div "Minute" at bounding box center [212, 431] width 20 height 10
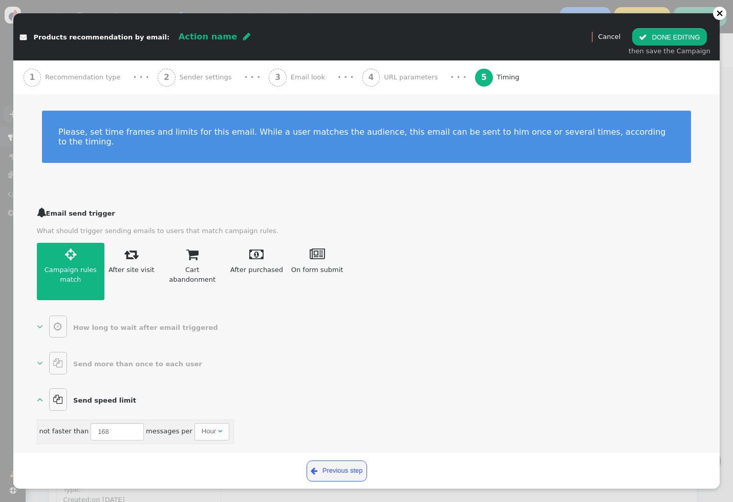
click at [367, 411] on div " Email send trigger What should trigger sending emails to users that match cam…" at bounding box center [367, 329] width 660 height 249
click at [99, 423] on input "168" at bounding box center [117, 431] width 53 height 17
type input "1"
click at [197, 423] on span "Hour " at bounding box center [211, 431] width 35 height 17
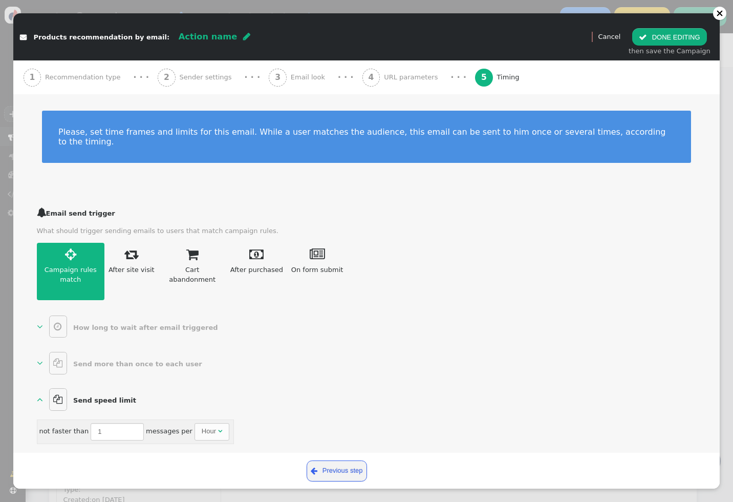
click at [37, 321] on span "" at bounding box center [40, 326] width 6 height 10
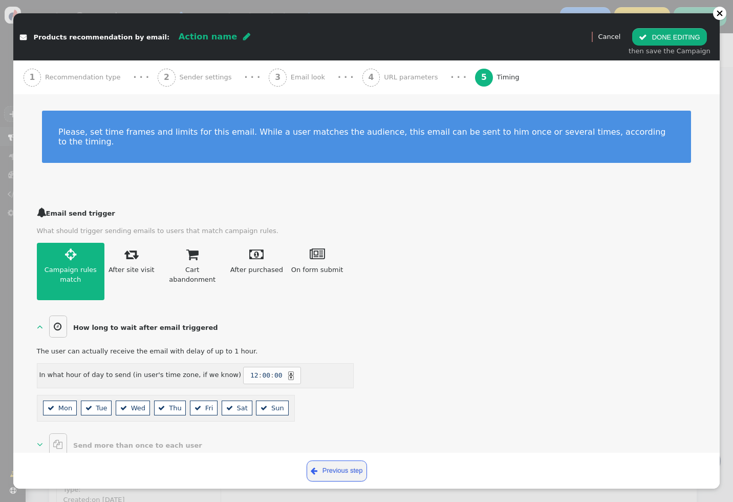
click at [42, 321] on span "" at bounding box center [40, 326] width 6 height 10
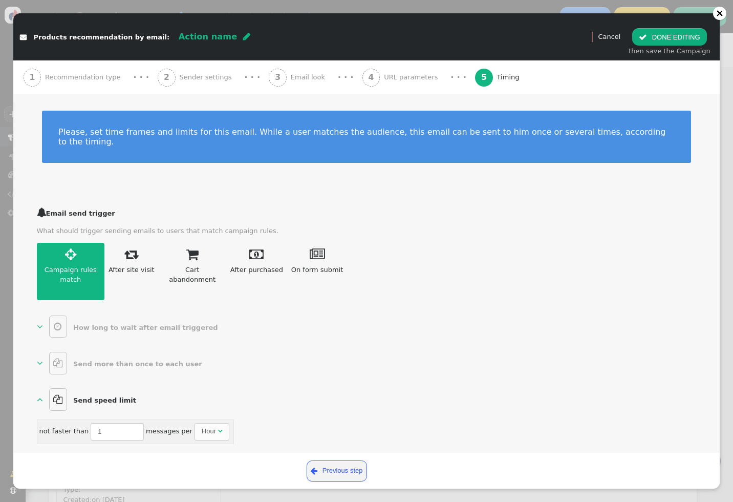
click at [39, 321] on span "" at bounding box center [40, 326] width 6 height 10
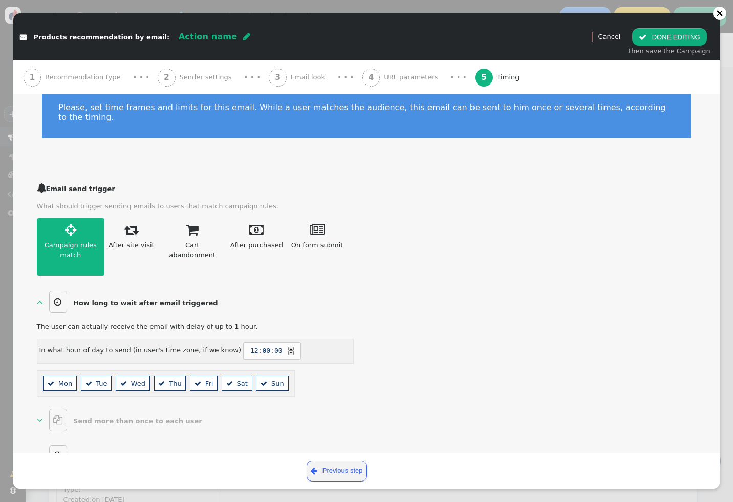
scroll to position [42, 0]
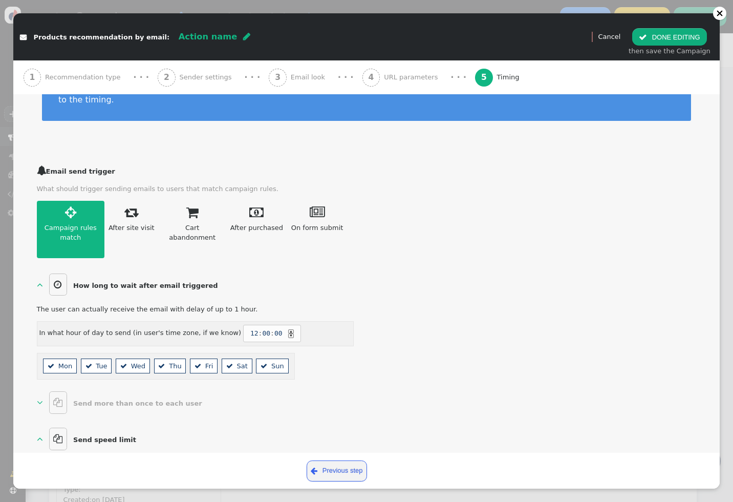
click at [40, 397] on span "" at bounding box center [40, 402] width 6 height 10
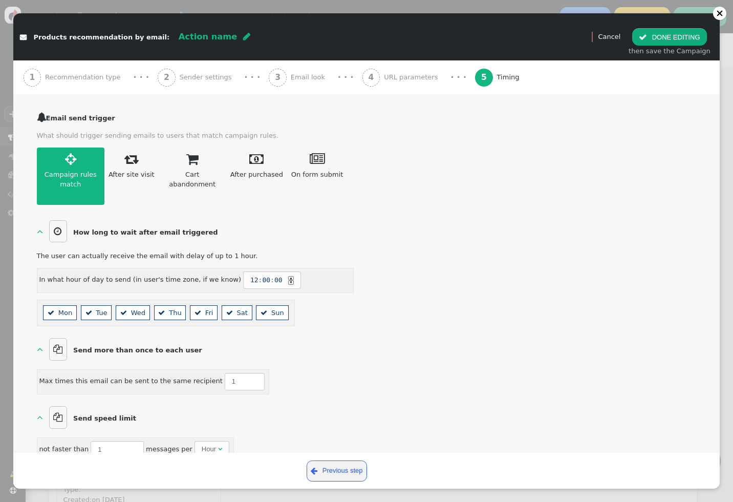
scroll to position [97, 0]
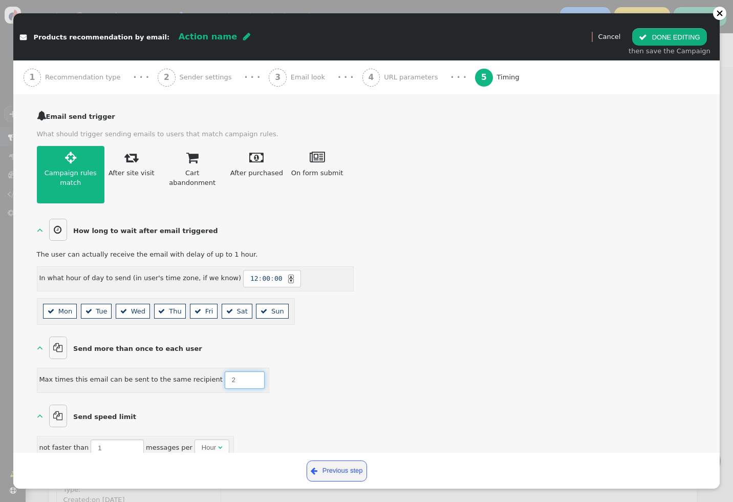
click at [243, 371] on input "2" at bounding box center [245, 379] width 40 height 17
type input "1"
click at [247, 372] on input "1" at bounding box center [245, 379] width 40 height 17
type input "1"
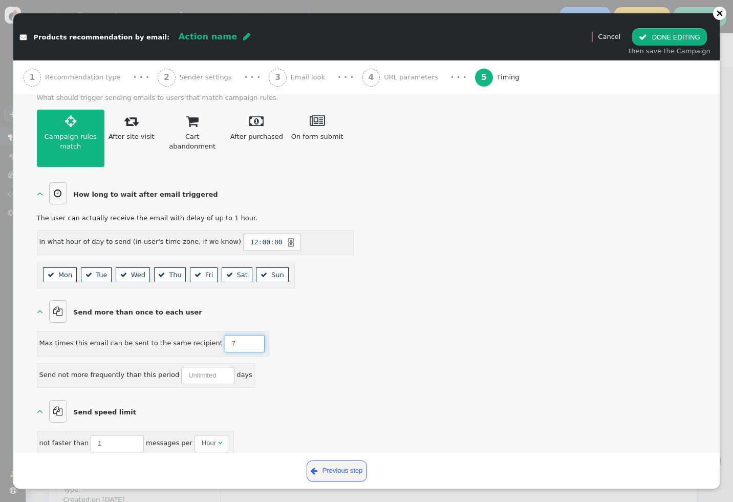
scroll to position [137, 0]
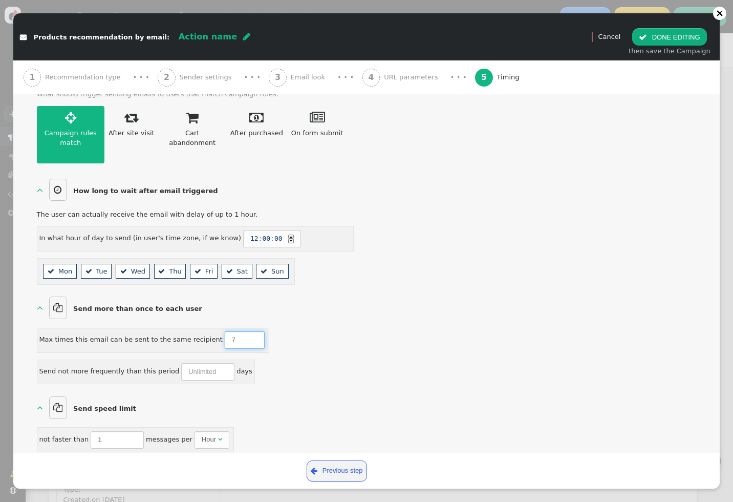
type input "7"
click at [41, 402] on span "" at bounding box center [40, 407] width 6 height 10
type input "100"
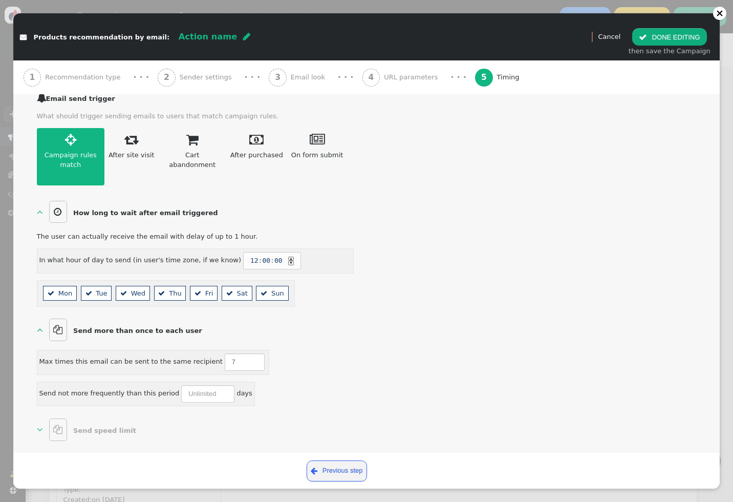
scroll to position [105, 0]
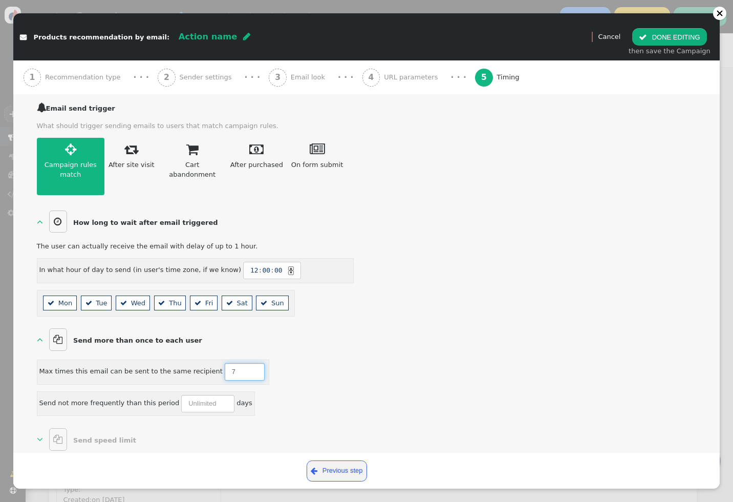
click at [226, 363] on input "7" at bounding box center [245, 371] width 40 height 17
type input "2"
click at [197, 395] on input "number" at bounding box center [207, 403] width 53 height 17
type input "7"
click at [372, 373] on div " Email send trigger What should trigger sending emails to users that match cam…" at bounding box center [367, 281] width 660 height 362
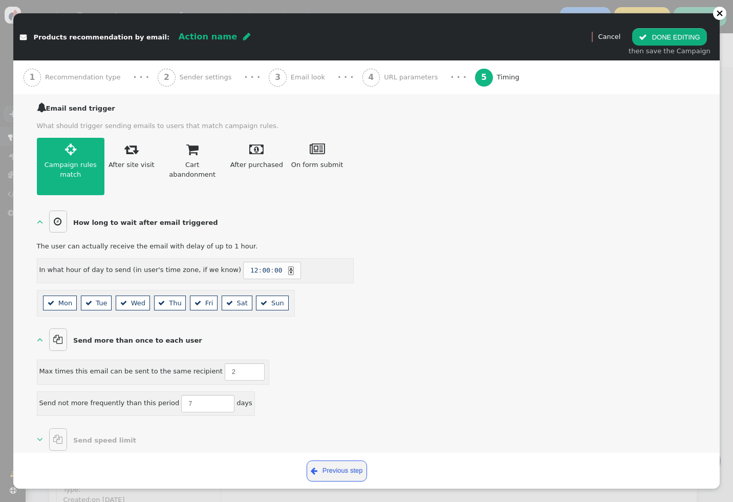
click at [56, 298] on b "" at bounding box center [53, 303] width 11 height 10
click at [122, 298] on b "" at bounding box center [125, 303] width 11 height 10
click at [160, 299] on span "" at bounding box center [161, 302] width 7 height 7
click at [228, 298] on b "" at bounding box center [231, 303] width 11 height 10
click at [262, 299] on span "" at bounding box center [264, 302] width 7 height 7
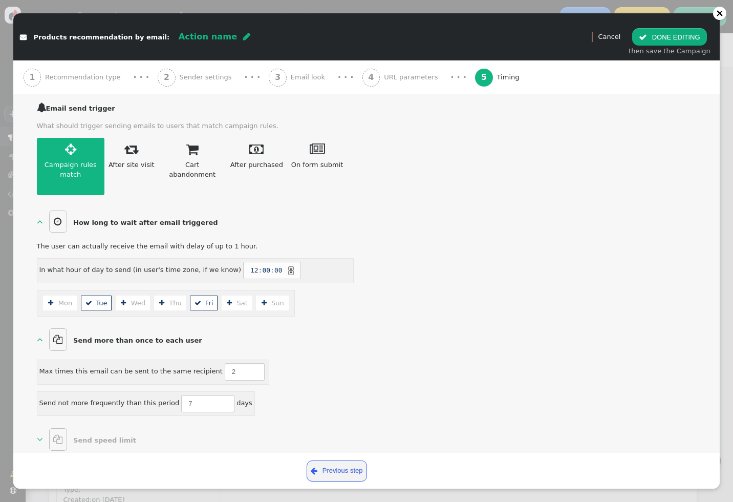
click at [57, 298] on b "" at bounding box center [53, 303] width 11 height 10
click at [89, 298] on b "" at bounding box center [90, 303] width 11 height 10
click at [124, 298] on b "" at bounding box center [125, 303] width 11 height 10
click at [134, 295] on li " Wed" at bounding box center [133, 302] width 34 height 15
click at [154, 295] on li " Thu" at bounding box center [170, 302] width 32 height 15
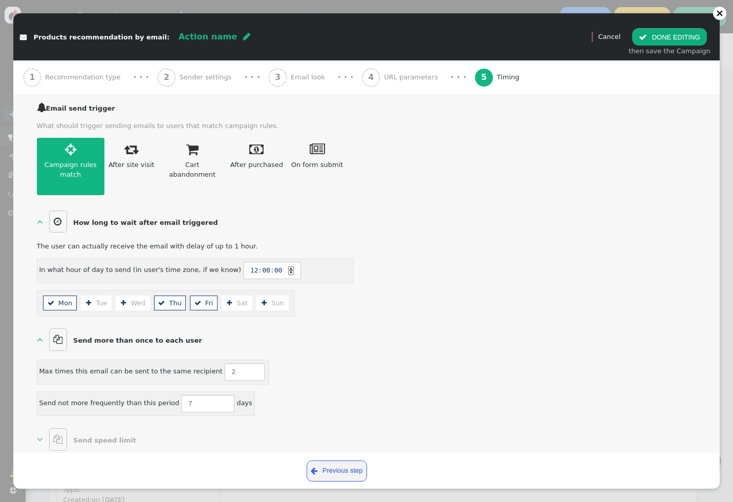
click at [206, 295] on li " Fri" at bounding box center [204, 302] width 28 height 15
click at [276, 299] on li " Sun" at bounding box center [272, 302] width 32 height 15
click at [40, 434] on span "" at bounding box center [40, 439] width 6 height 10
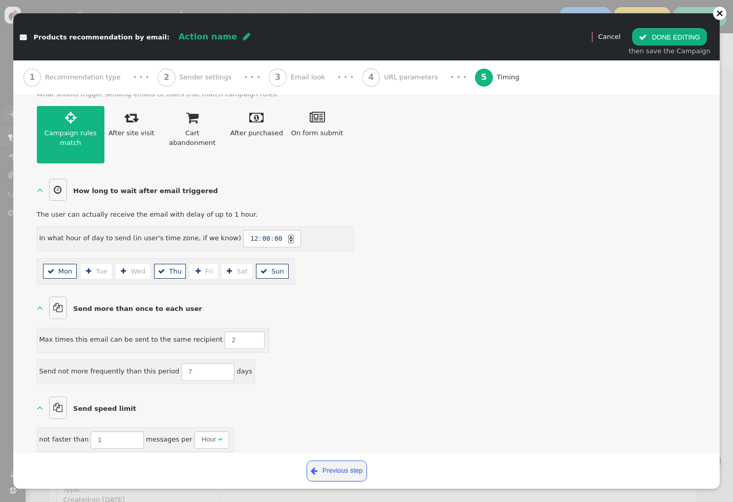
click at [40, 402] on span "" at bounding box center [40, 407] width 6 height 10
type input "100"
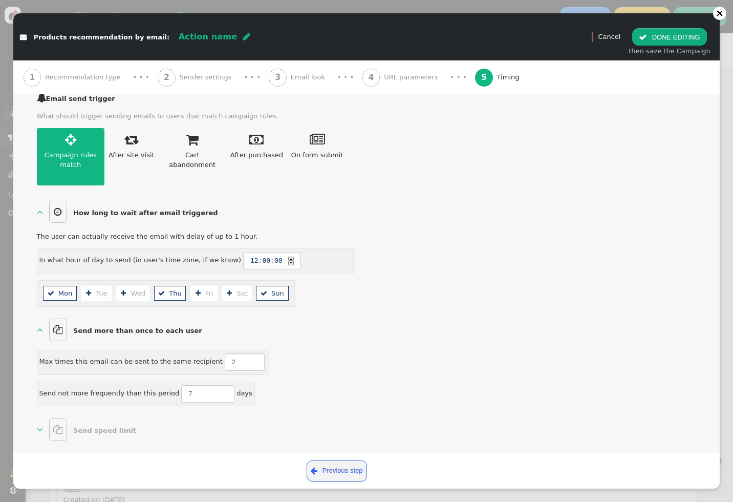
scroll to position [105, 0]
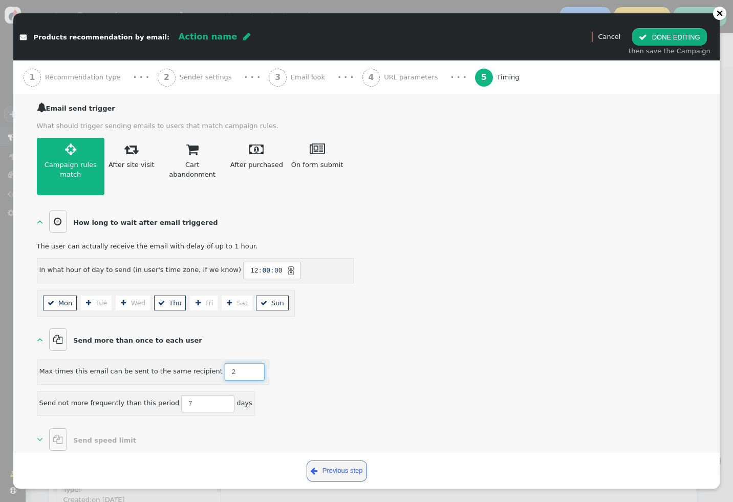
click at [226, 363] on input "2" at bounding box center [245, 371] width 40 height 17
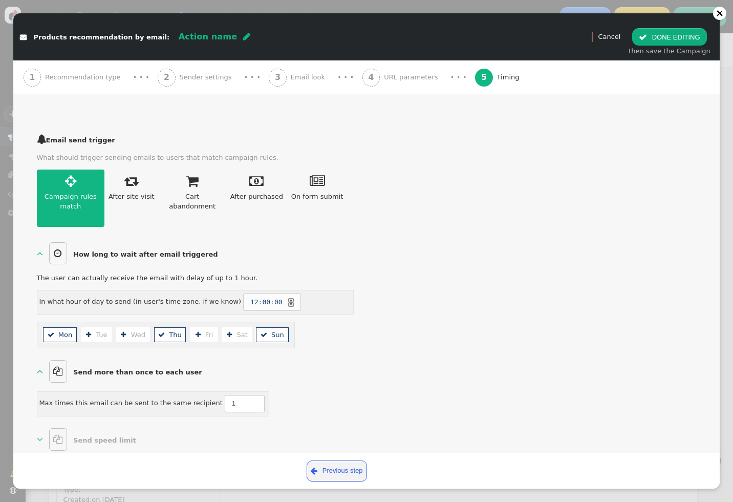
click at [290, 412] on div " Email send trigger What should trigger sending emails to users that match cam…" at bounding box center [195, 292] width 317 height 320
click at [231, 395] on input "1" at bounding box center [245, 403] width 40 height 17
type input "2"
click at [246, 395] on input "2" at bounding box center [245, 403] width 40 height 17
click at [196, 429] on input "7" at bounding box center [207, 434] width 53 height 17
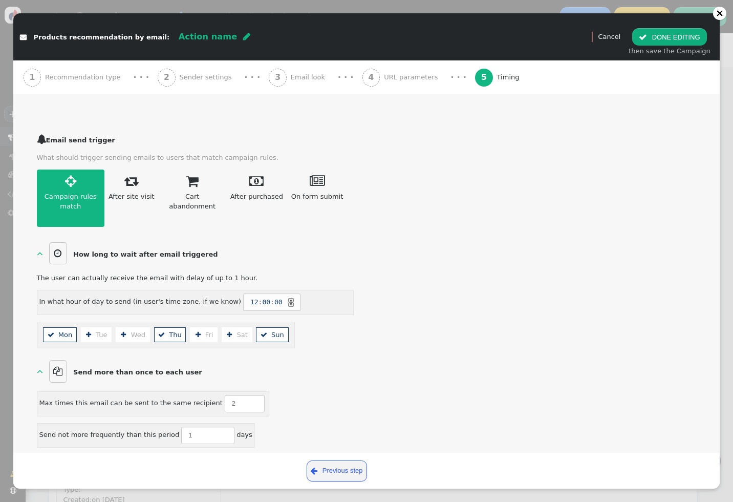
click at [372, 414] on div " Email send trigger What should trigger sending emails to users that match cam…" at bounding box center [367, 313] width 660 height 362
type input "2"
click at [220, 426] on input "2" at bounding box center [207, 434] width 53 height 17
click at [340, 412] on div "Max times this email can be sent to the same recipient 2 Send not more frequent…" at bounding box center [195, 419] width 317 height 57
click at [90, 85] on div "1 Recommendation type" at bounding box center [74, 77] width 101 height 34
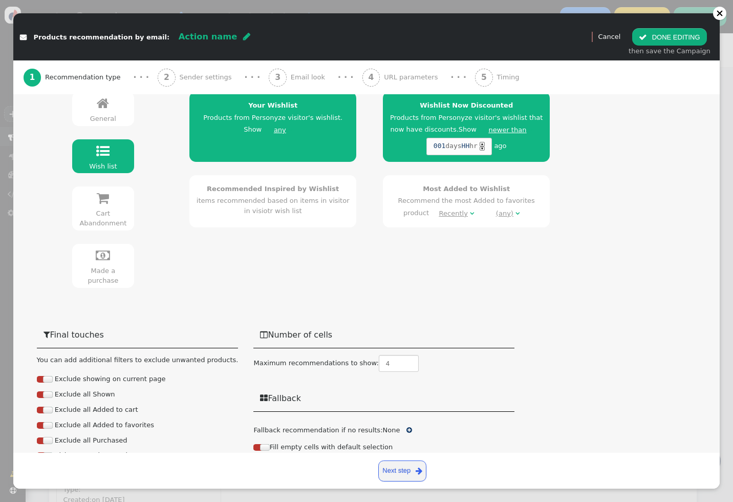
scroll to position [0, 0]
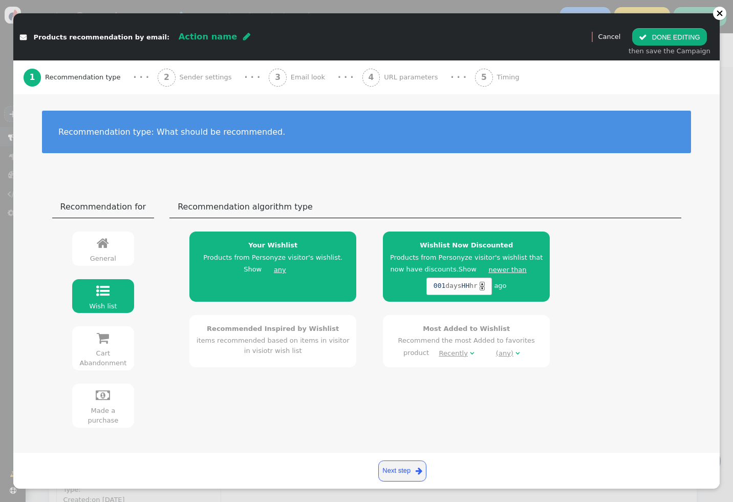
click at [497, 73] on span "Timing" at bounding box center [510, 77] width 27 height 10
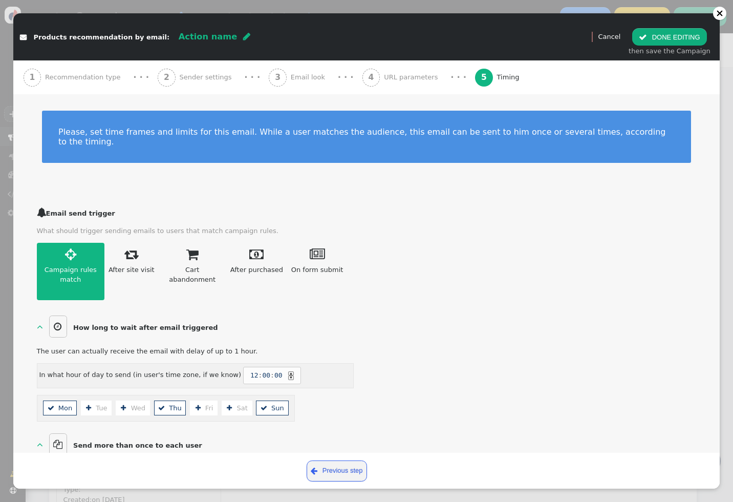
scroll to position [27, 0]
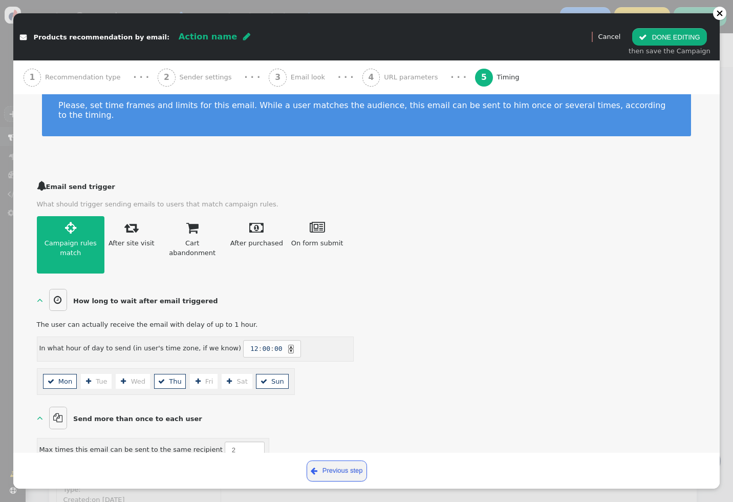
click at [127, 238] on div "After site visit" at bounding box center [132, 243] width 46 height 10
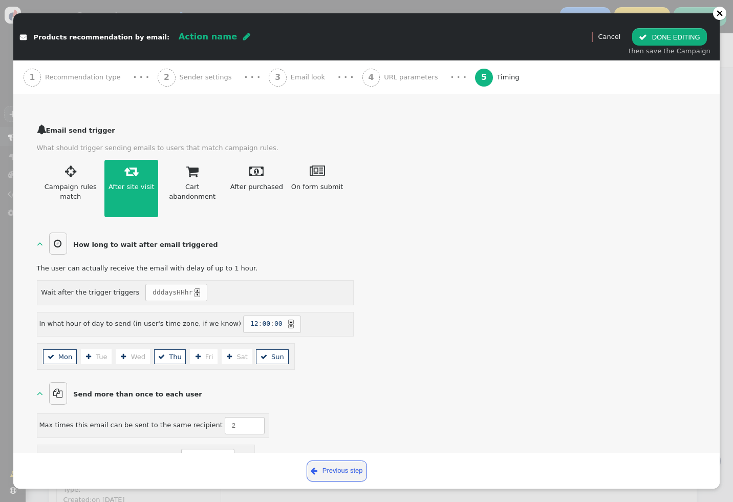
scroll to position [79, 0]
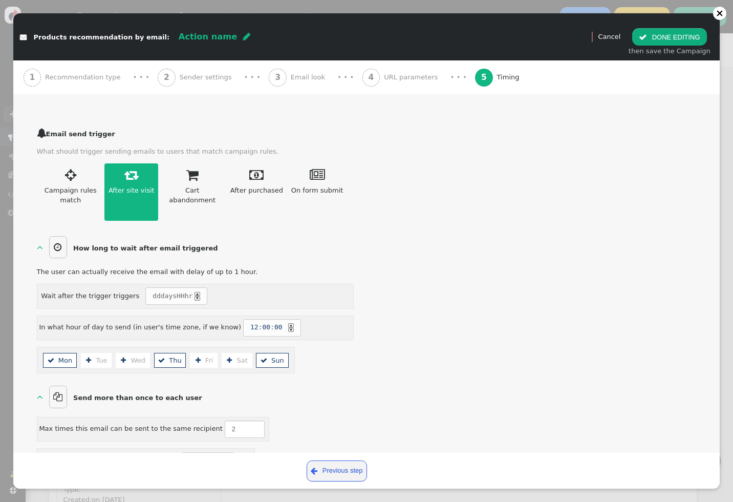
click at [88, 169] on link " Campaign rules match" at bounding box center [71, 191] width 68 height 57
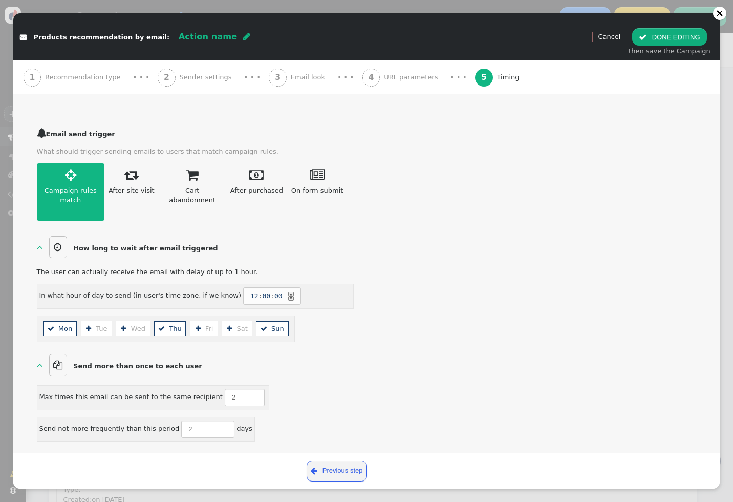
click at [191, 185] on div "Cart abandonment" at bounding box center [192, 195] width 60 height 20
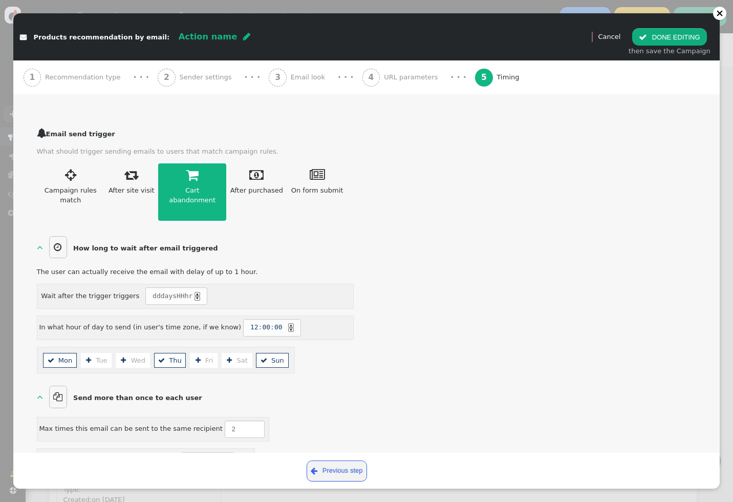
click at [269, 186] on link " After purchased" at bounding box center [256, 191] width 61 height 57
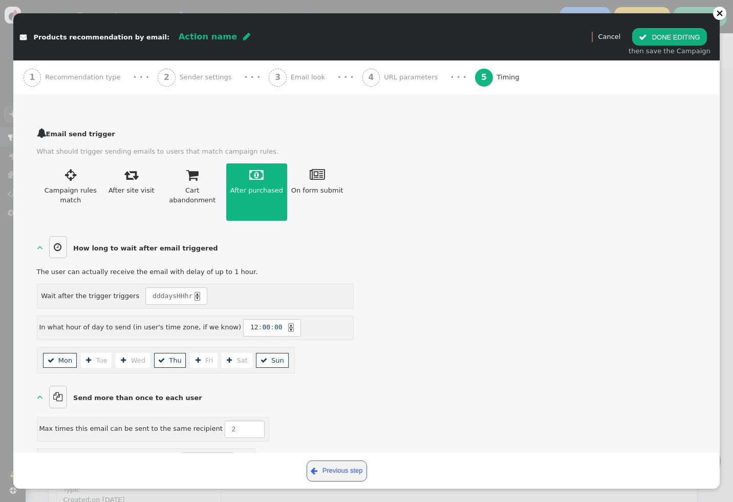
click at [319, 172] on link " On form submit Select action" at bounding box center [317, 191] width 60 height 57
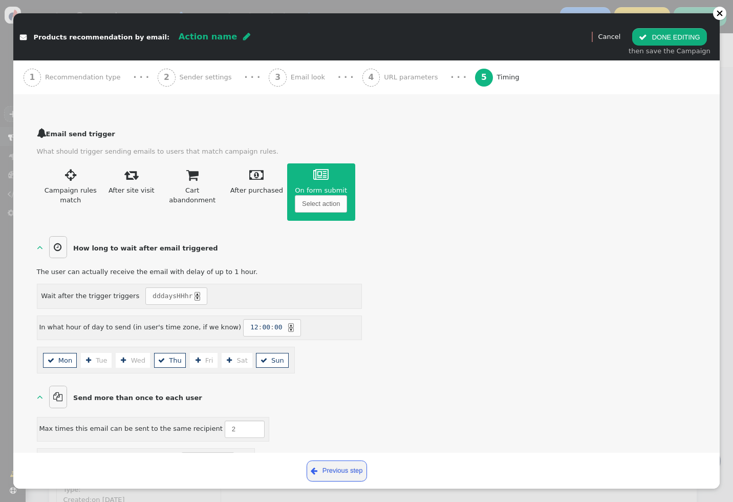
click at [179, 163] on link " Cart abandonment" at bounding box center [192, 191] width 68 height 57
